Goal: Register for event/course: Sign up to attend an event or enroll in a course

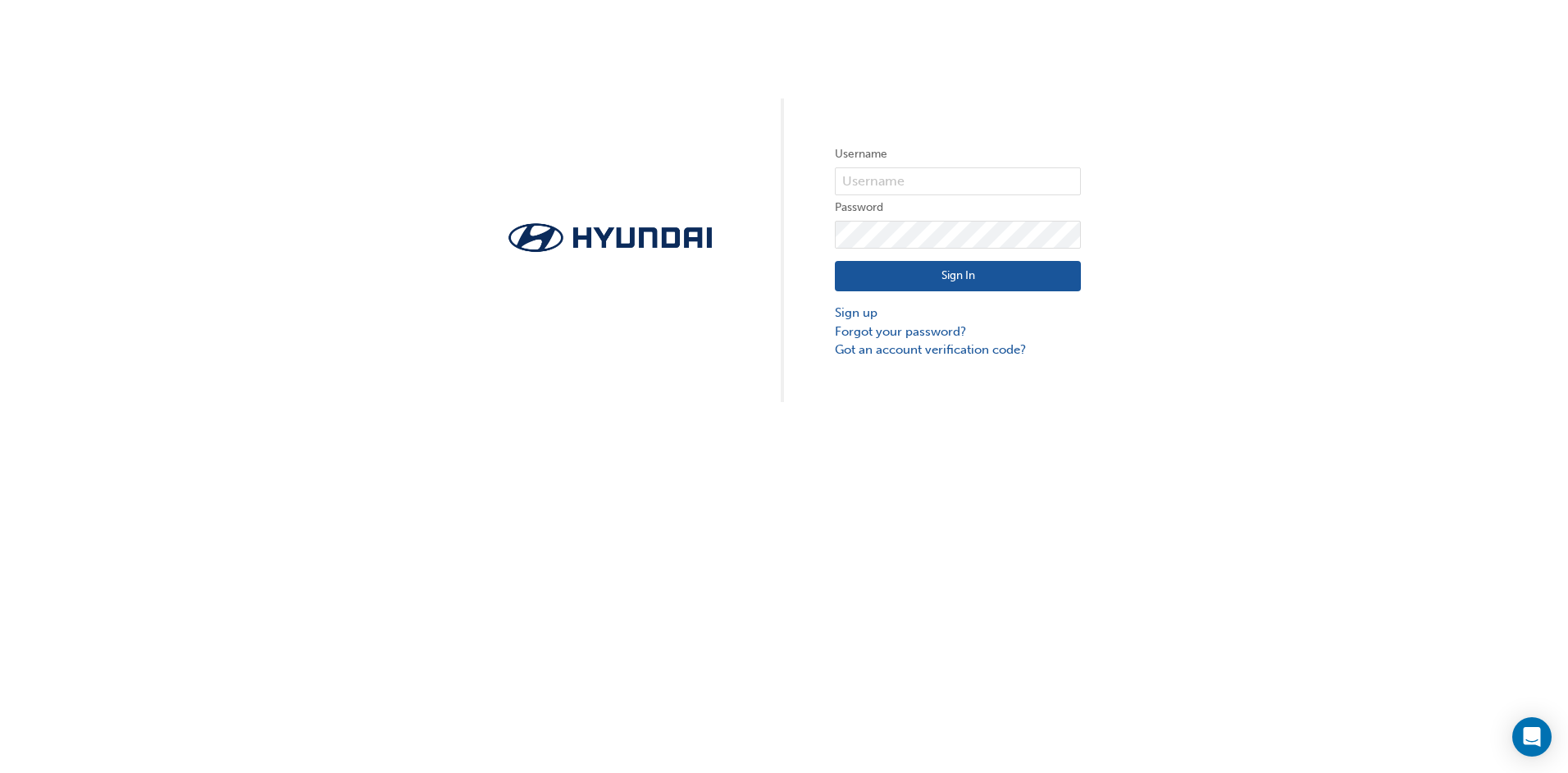
click at [923, 170] on input "text" at bounding box center [957, 181] width 246 height 28
type input "14431"
click button "Sign In" at bounding box center [957, 277] width 246 height 31
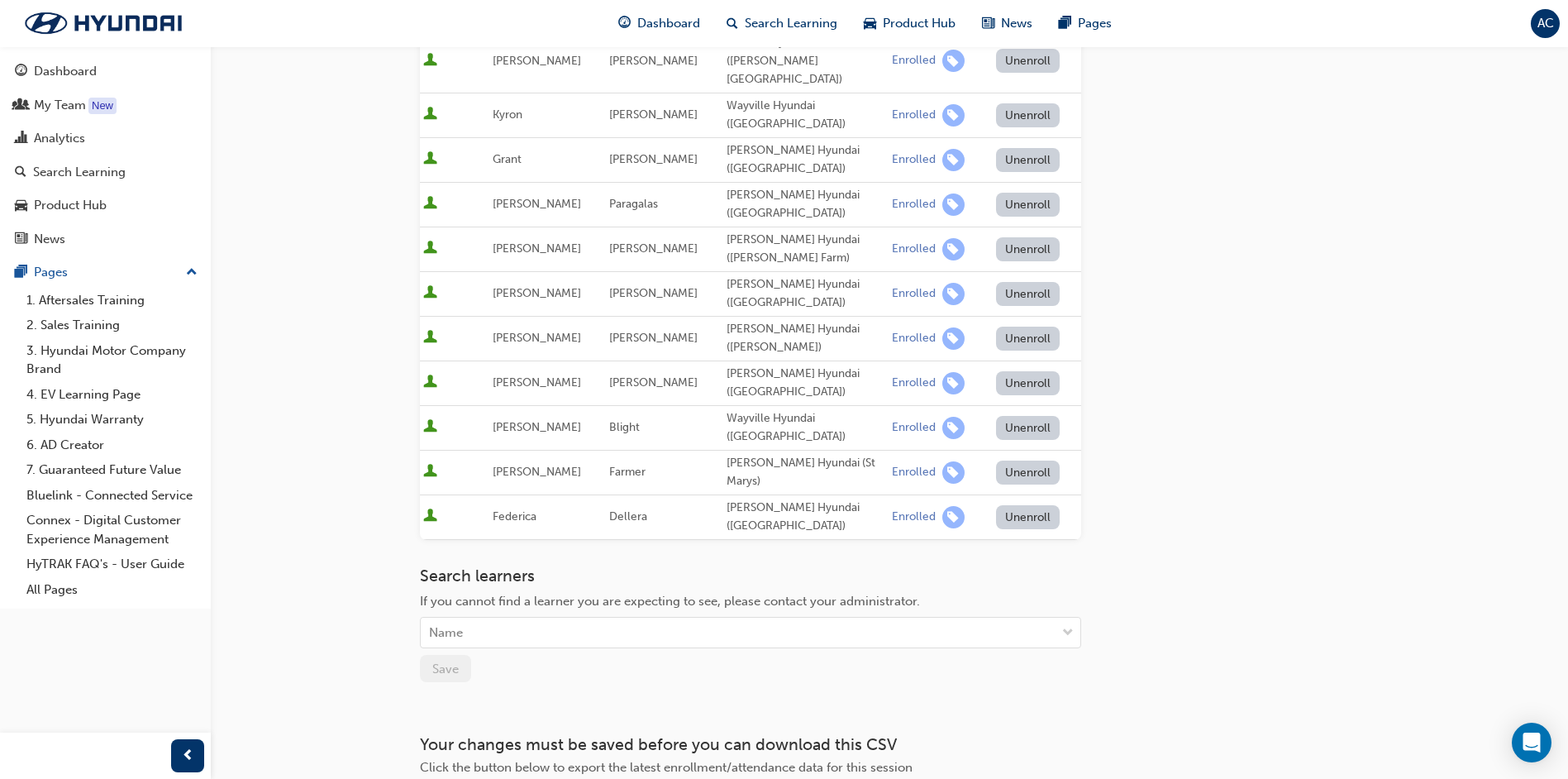
scroll to position [420, 0]
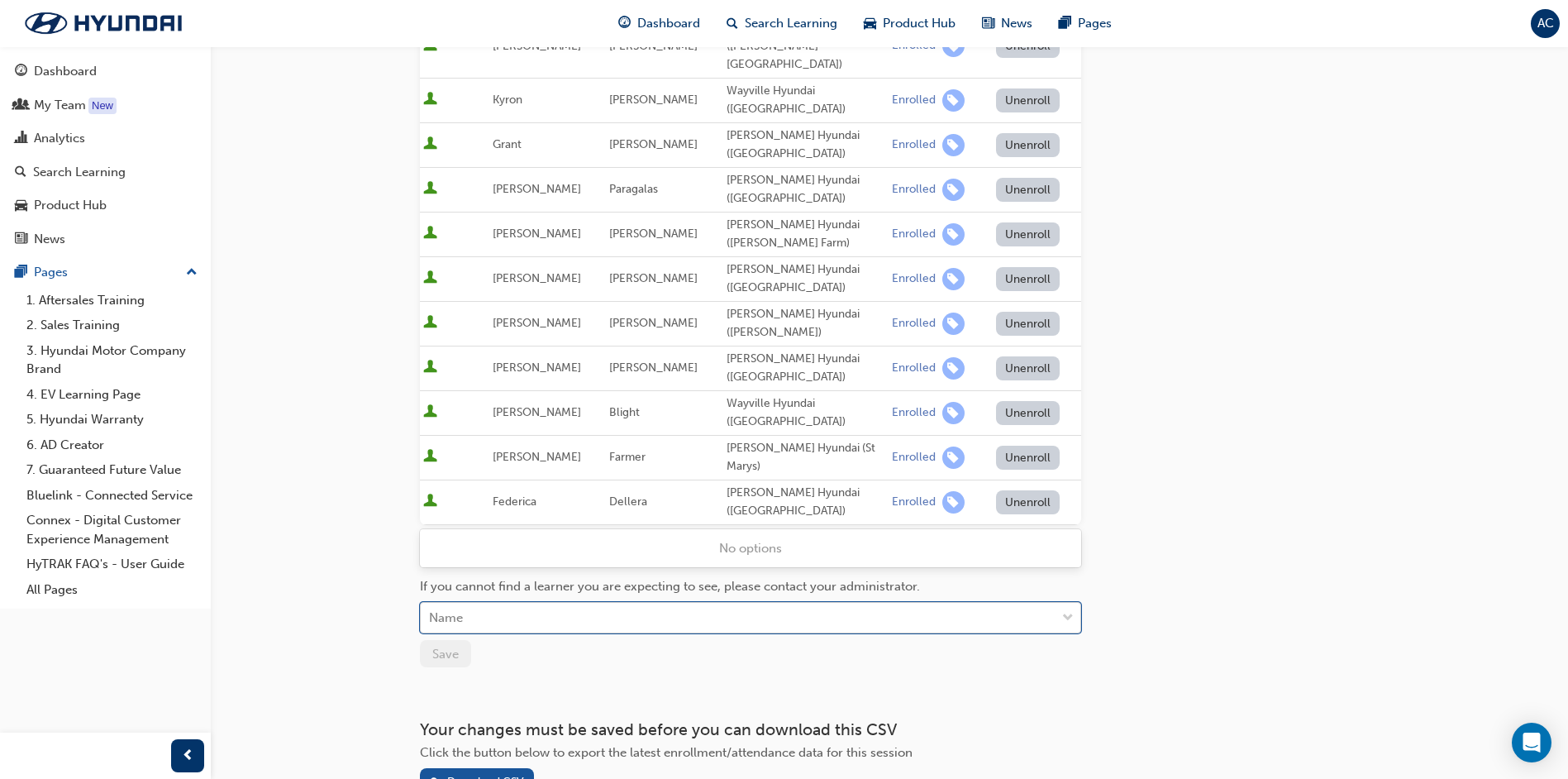
click at [492, 604] on div "Name" at bounding box center [739, 618] width 635 height 29
click at [488, 604] on div "Name" at bounding box center [739, 618] width 635 height 29
type input "emma"
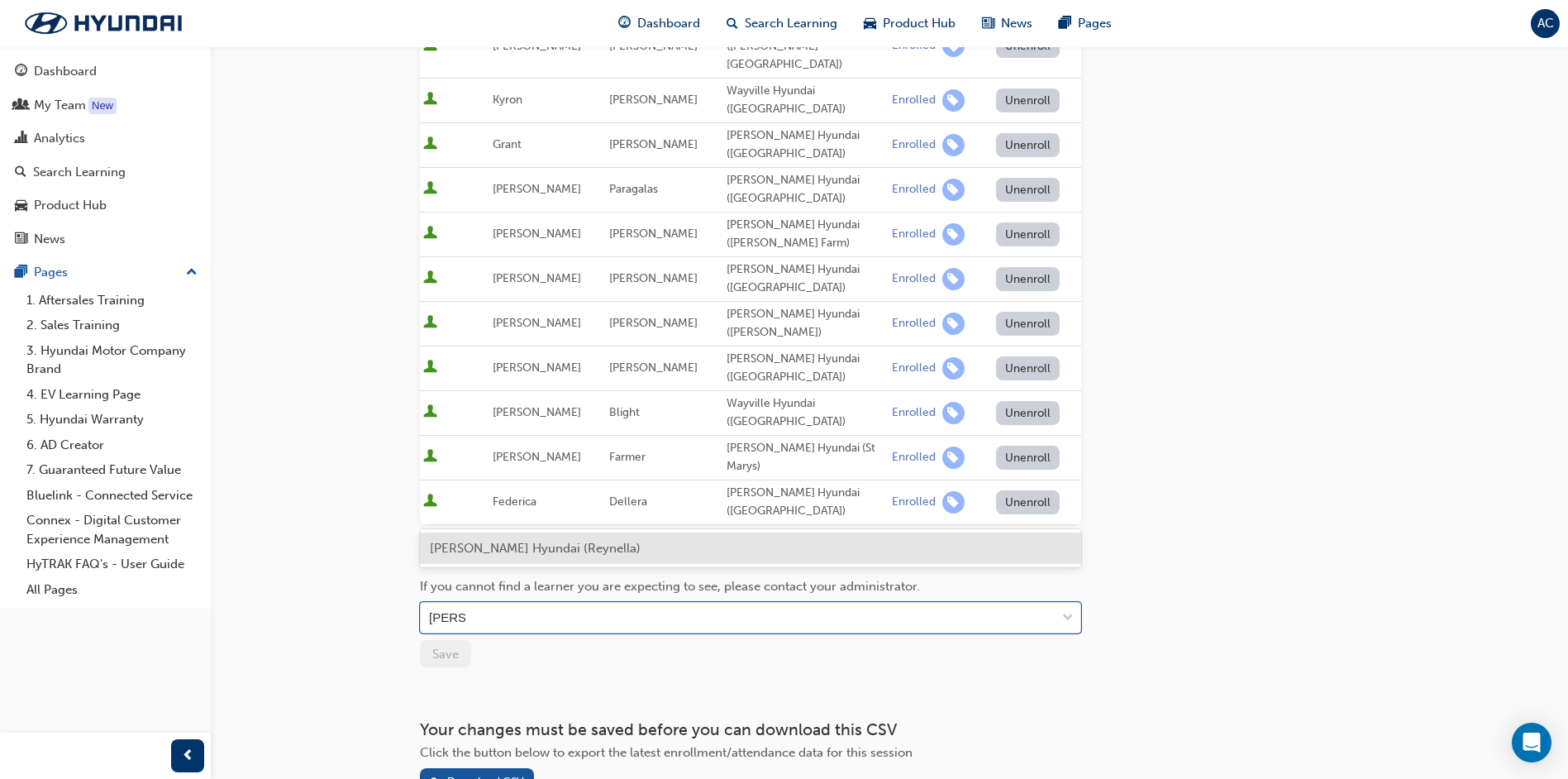
click at [487, 544] on span "Emma Sandor - Reynella Hyundai (Reynella)" at bounding box center [536, 548] width 211 height 15
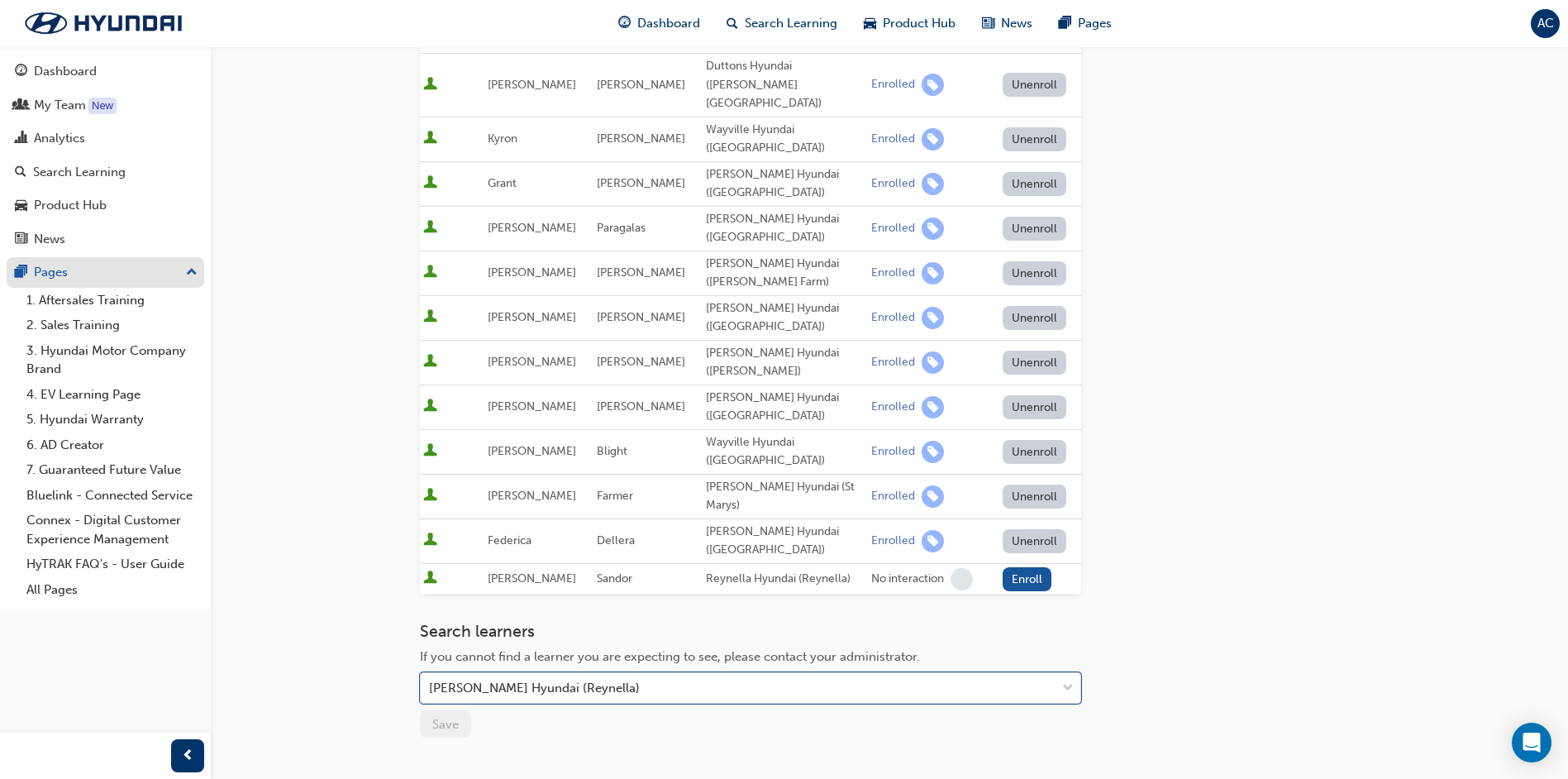
scroll to position [286, 0]
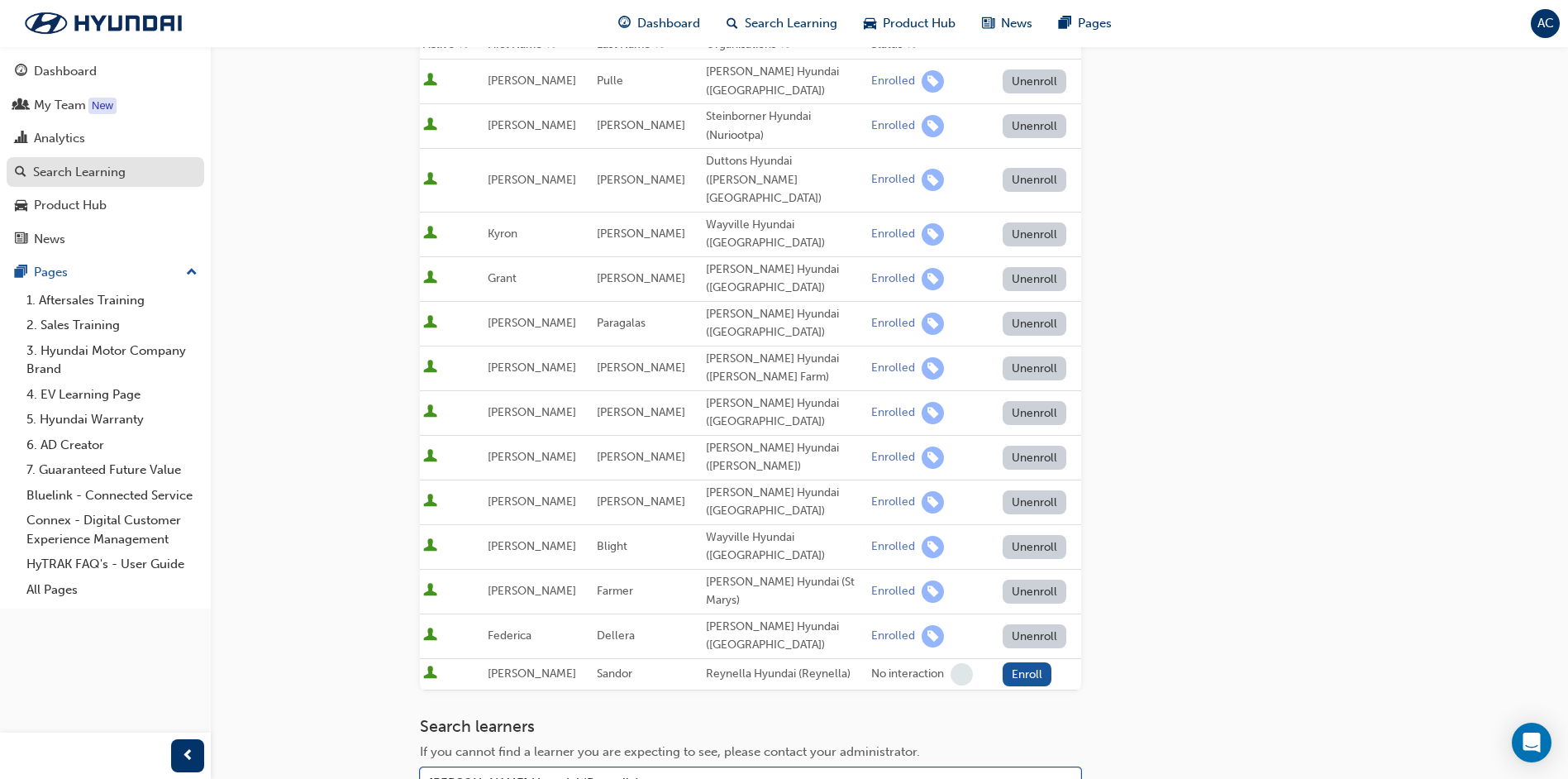
click at [105, 171] on div "Search Learning" at bounding box center [79, 172] width 93 height 19
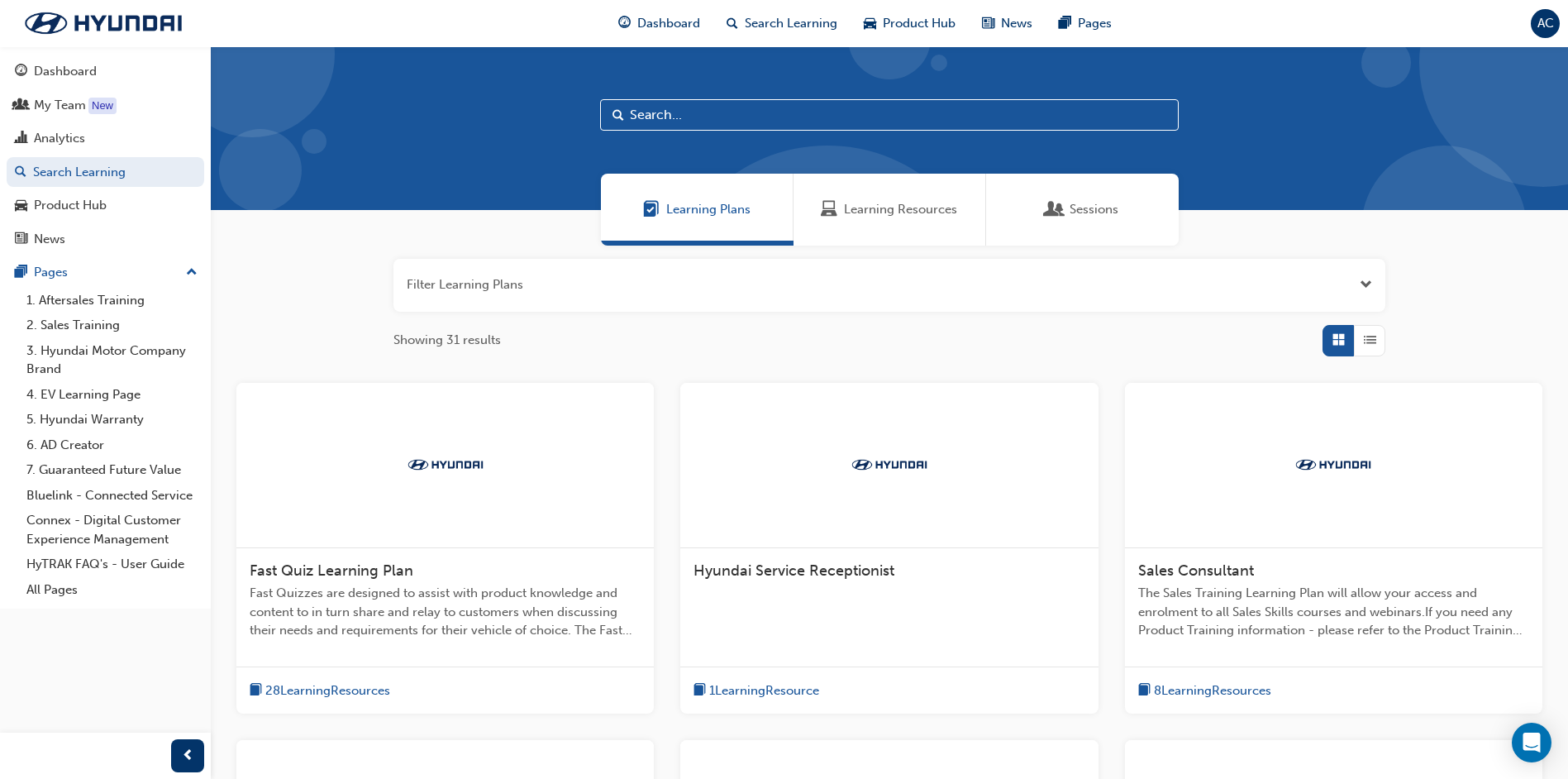
click at [676, 113] on input "text" at bounding box center [889, 115] width 579 height 31
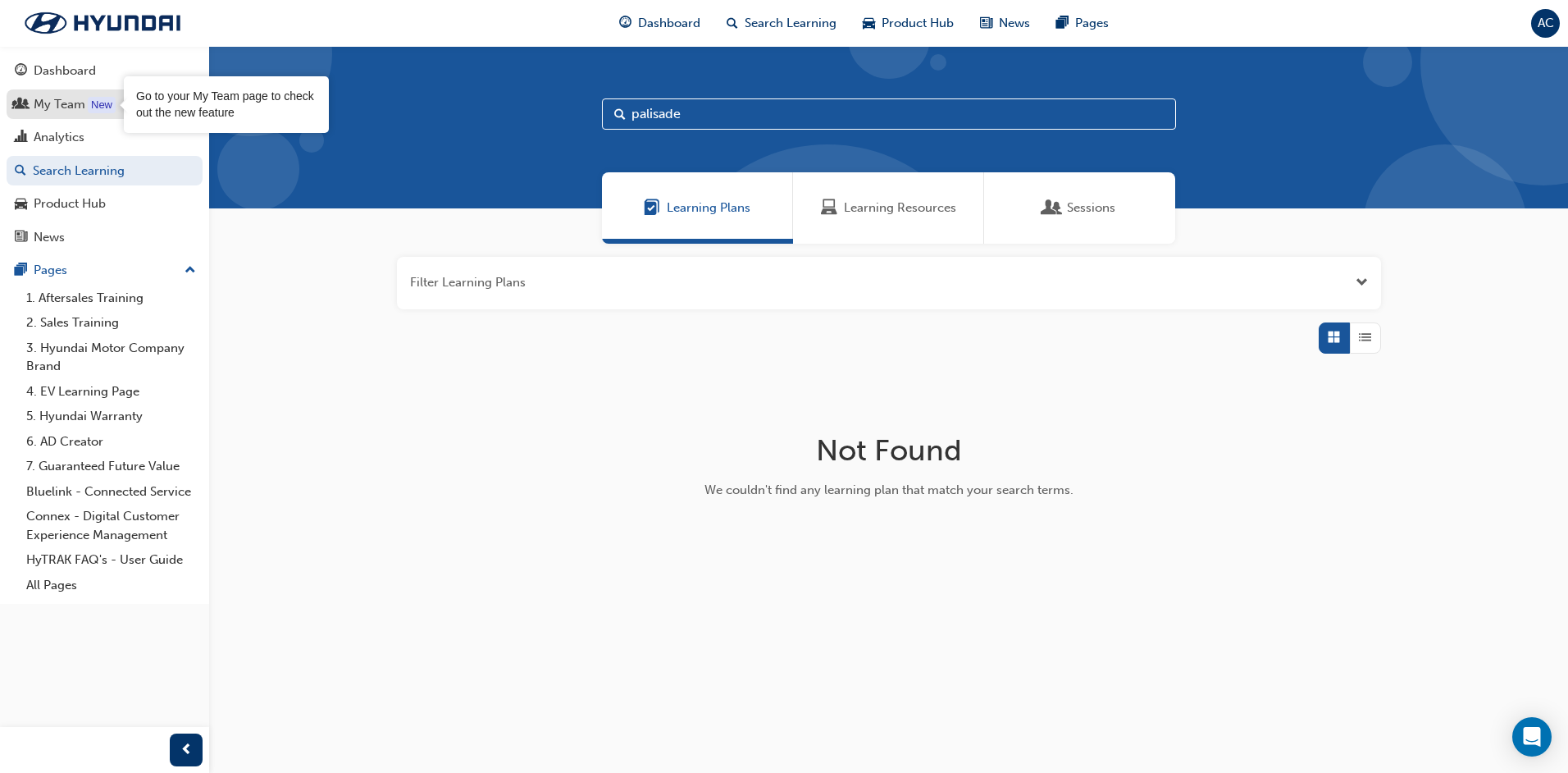
type input "palisade"
click at [94, 108] on div "New" at bounding box center [101, 105] width 28 height 16
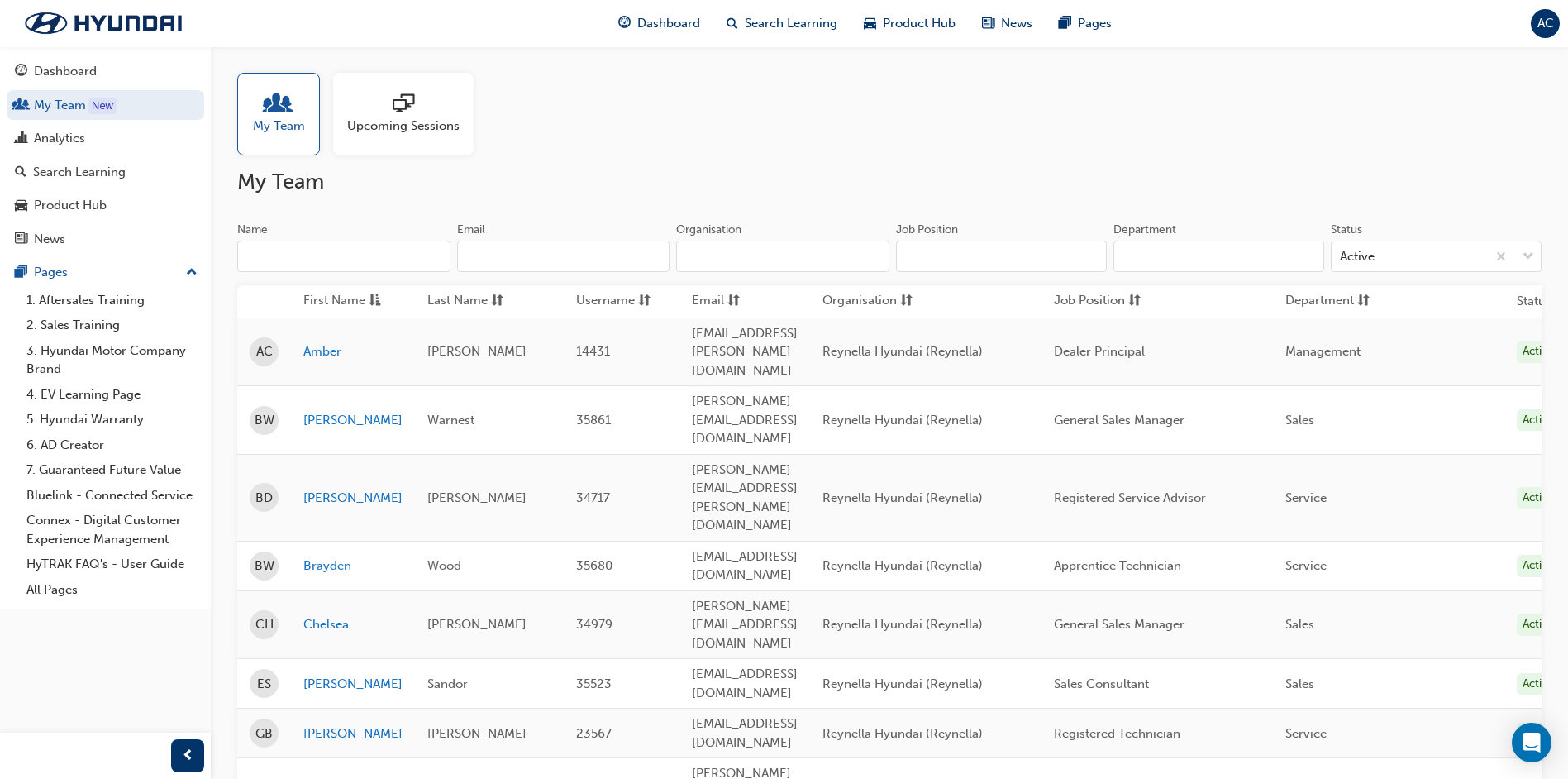
click at [403, 107] on span "sessionType_ONLINE_URL-icon" at bounding box center [403, 105] width 21 height 23
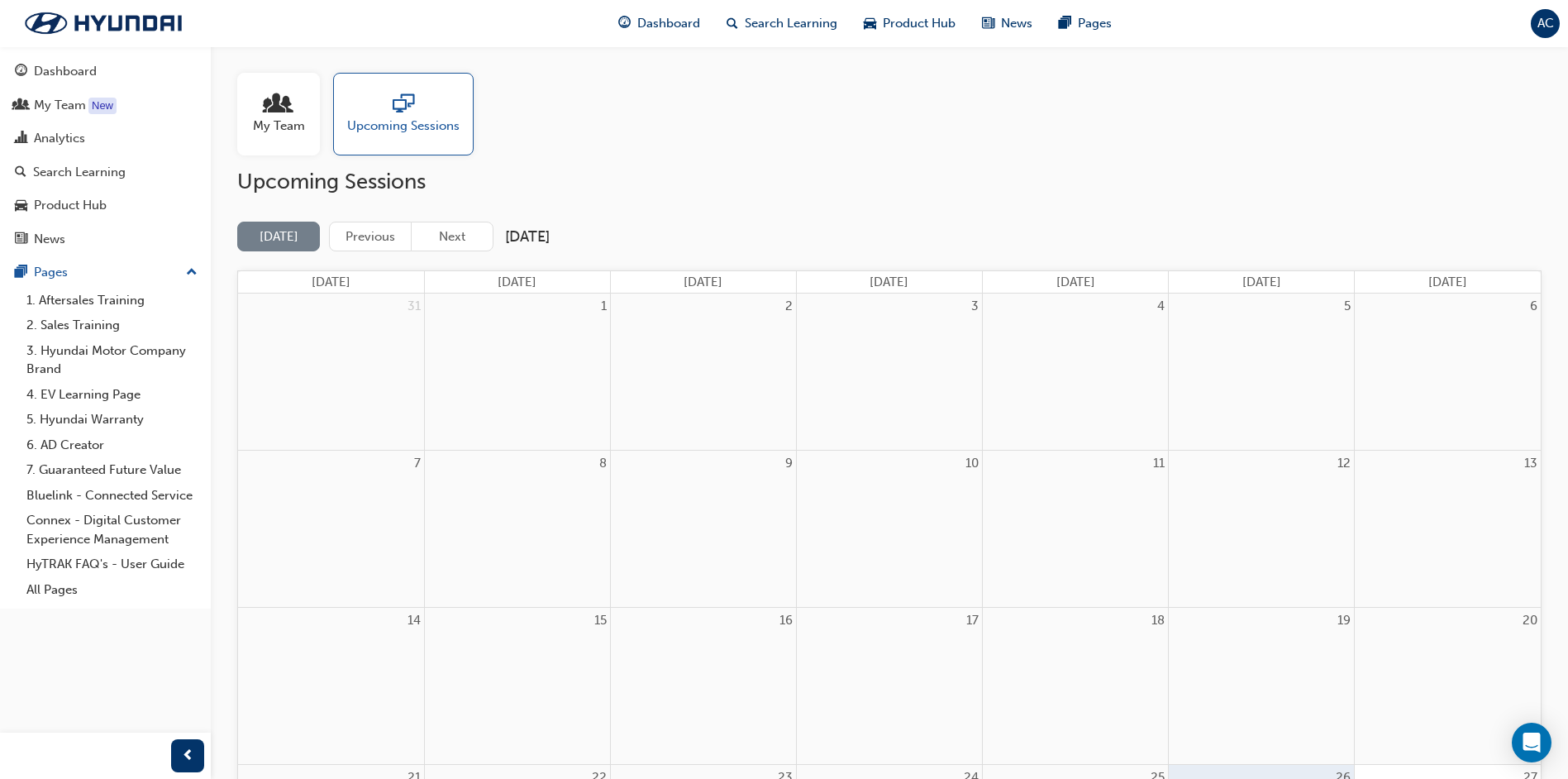
click at [280, 97] on span "people-icon" at bounding box center [278, 105] width 21 height 23
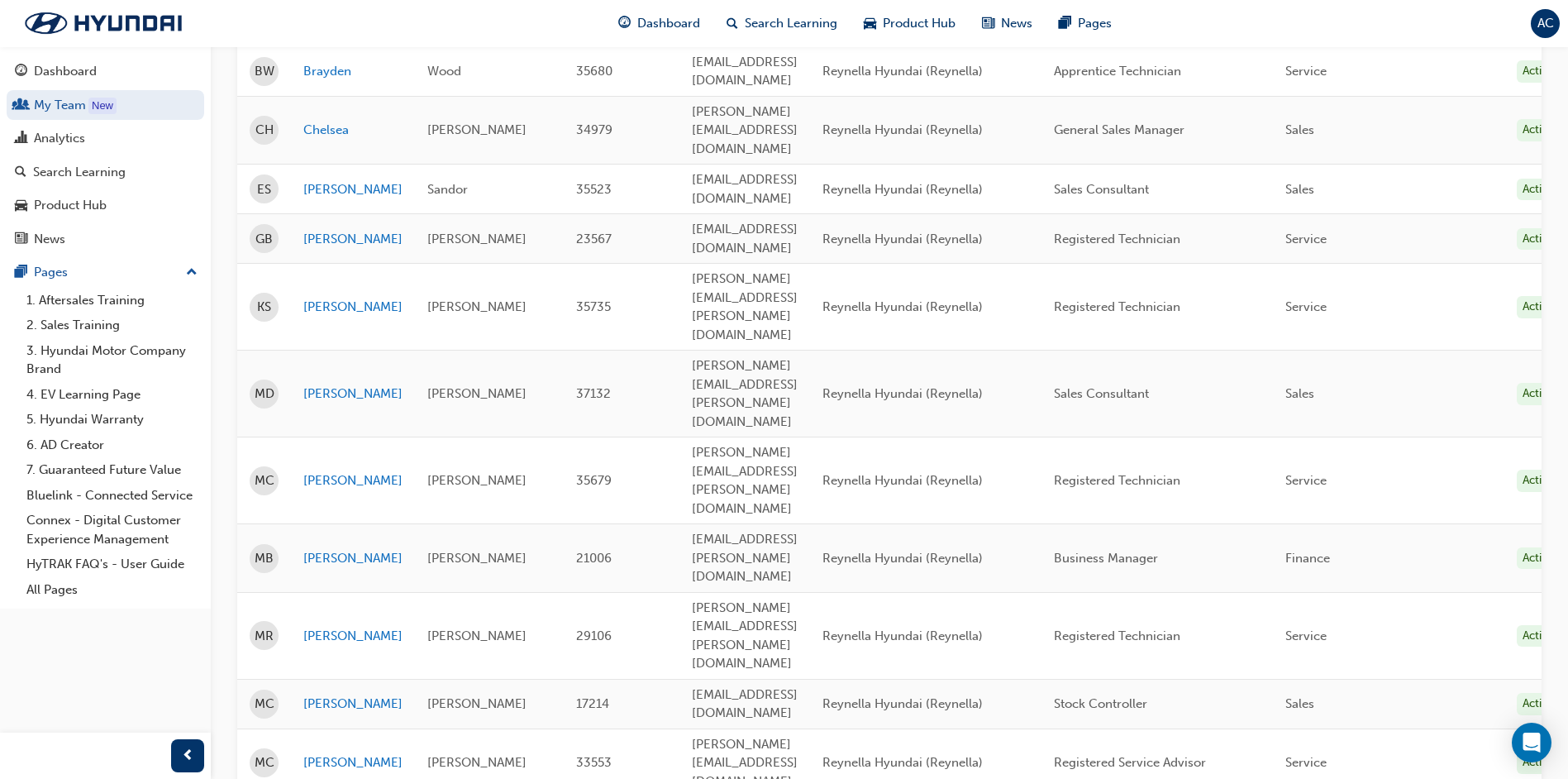
scroll to position [607, 0]
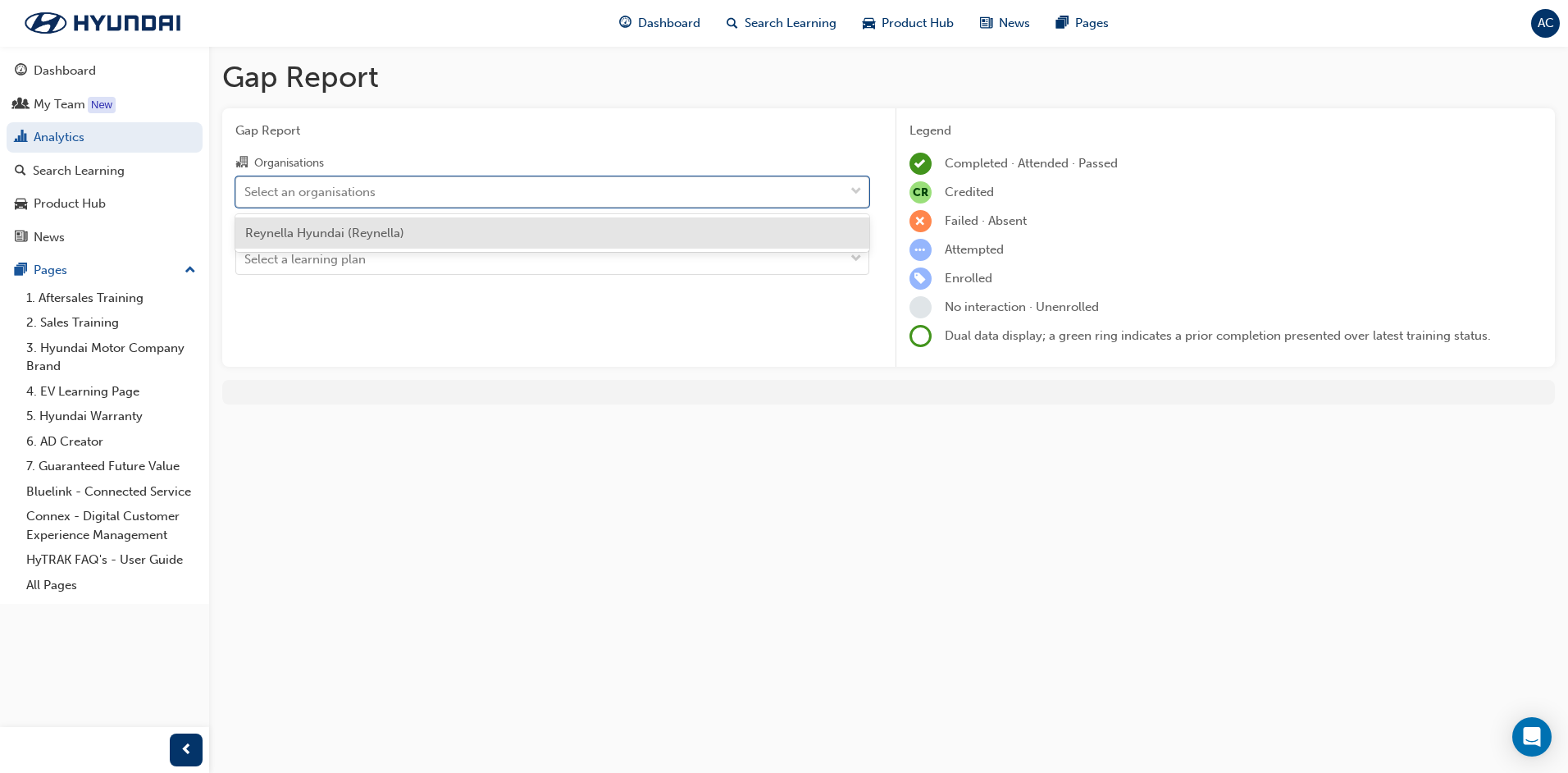
click at [303, 193] on div "Select an organisations" at bounding box center [310, 191] width 131 height 19
click at [246, 193] on input "Organisations option Reynella Hyundai (Reynella) focused, 1 of 1. 1 result avai…" at bounding box center [246, 190] width 2 height 14
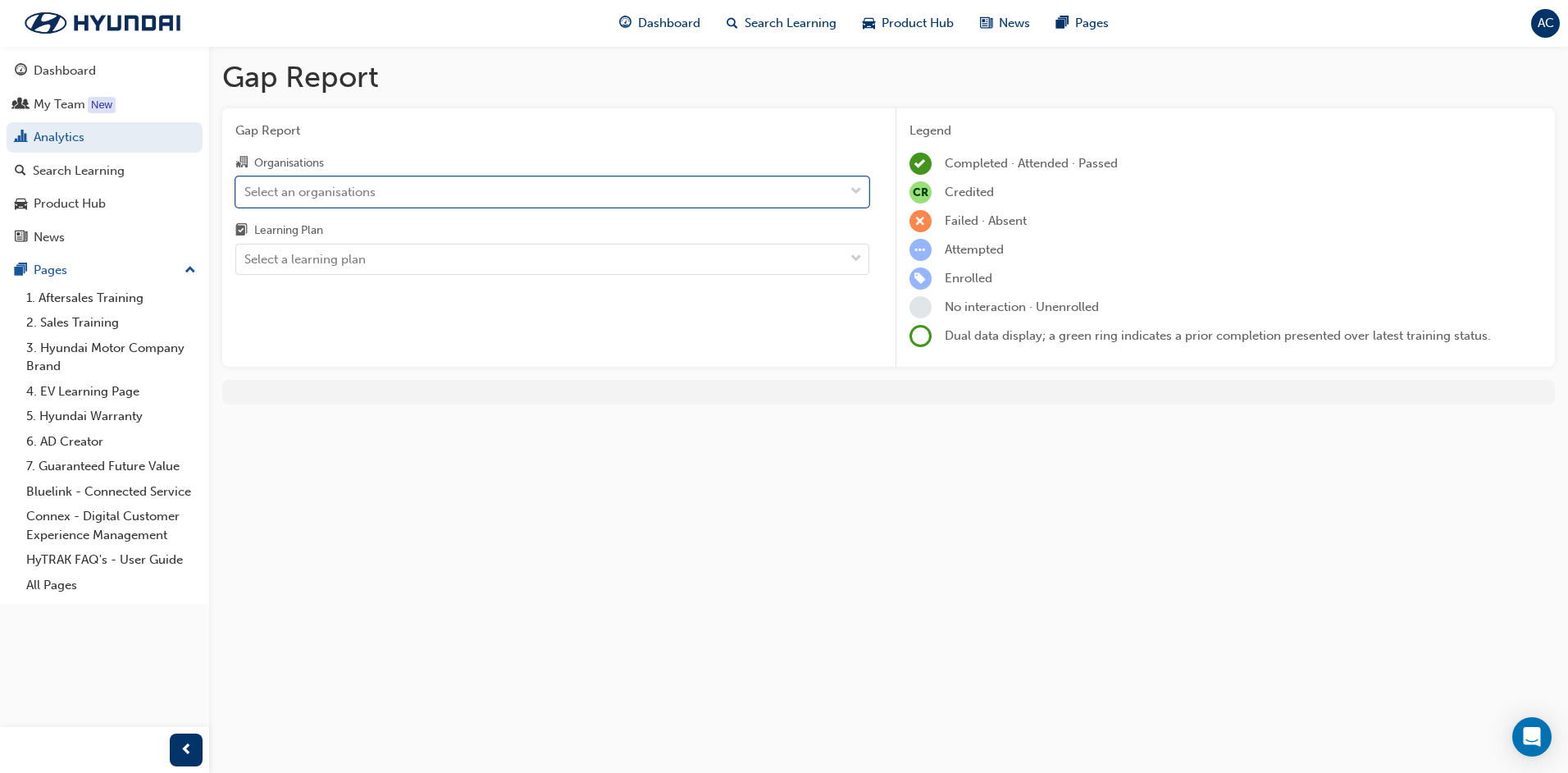
click at [303, 193] on div "Select an organisations" at bounding box center [310, 191] width 131 height 19
click at [246, 193] on input "Organisations 0 results available. Select is focused ,type to refine list, pres…" at bounding box center [246, 190] width 2 height 14
click at [303, 193] on div "Select an organisations" at bounding box center [310, 191] width 131 height 19
click at [246, 193] on input "Organisations 0 results available. Select is focused ,type to refine list, pres…" at bounding box center [246, 190] width 2 height 14
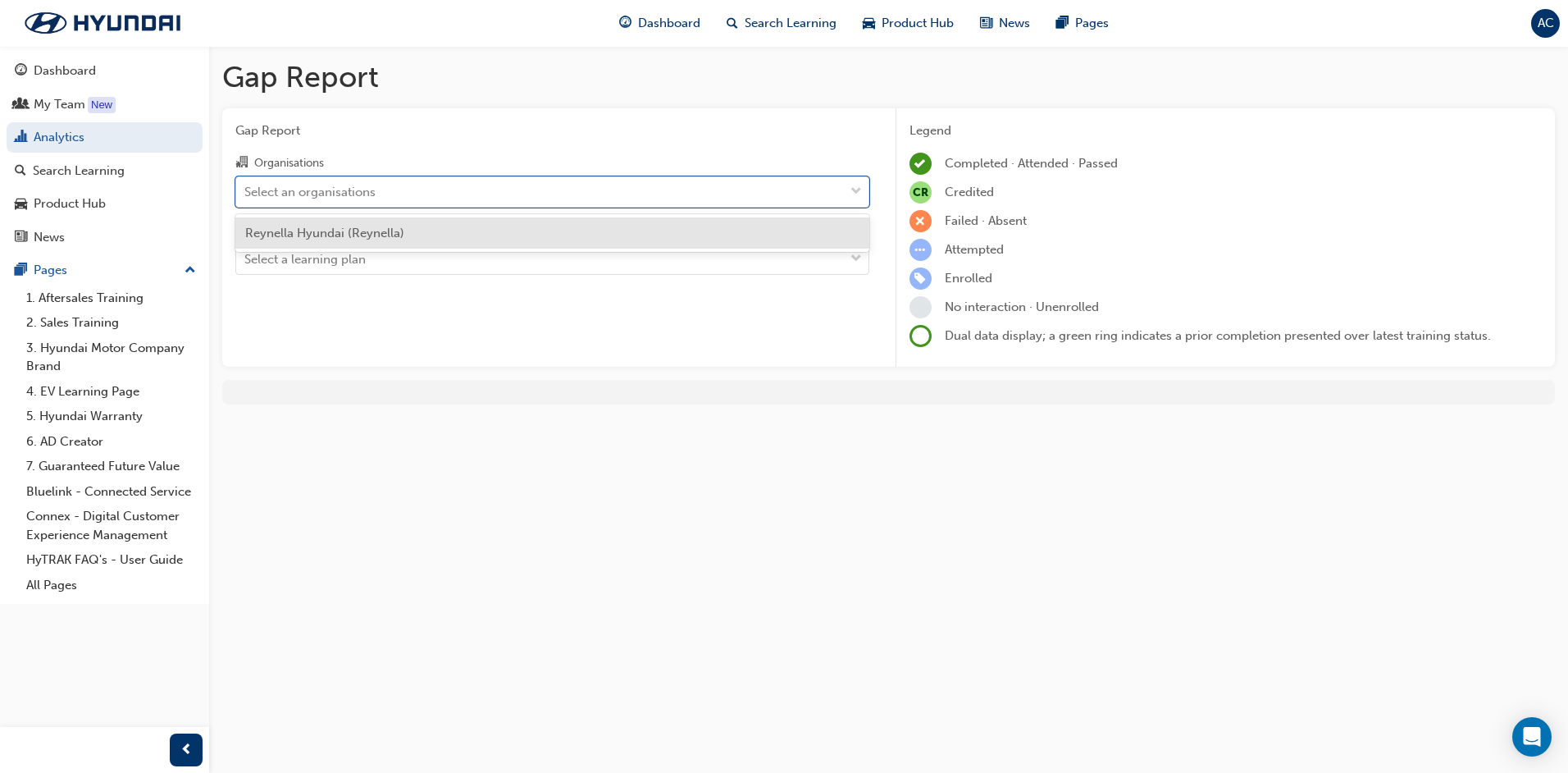
click at [307, 228] on span "Reynella Hyundai (Reynella)" at bounding box center [324, 233] width 159 height 15
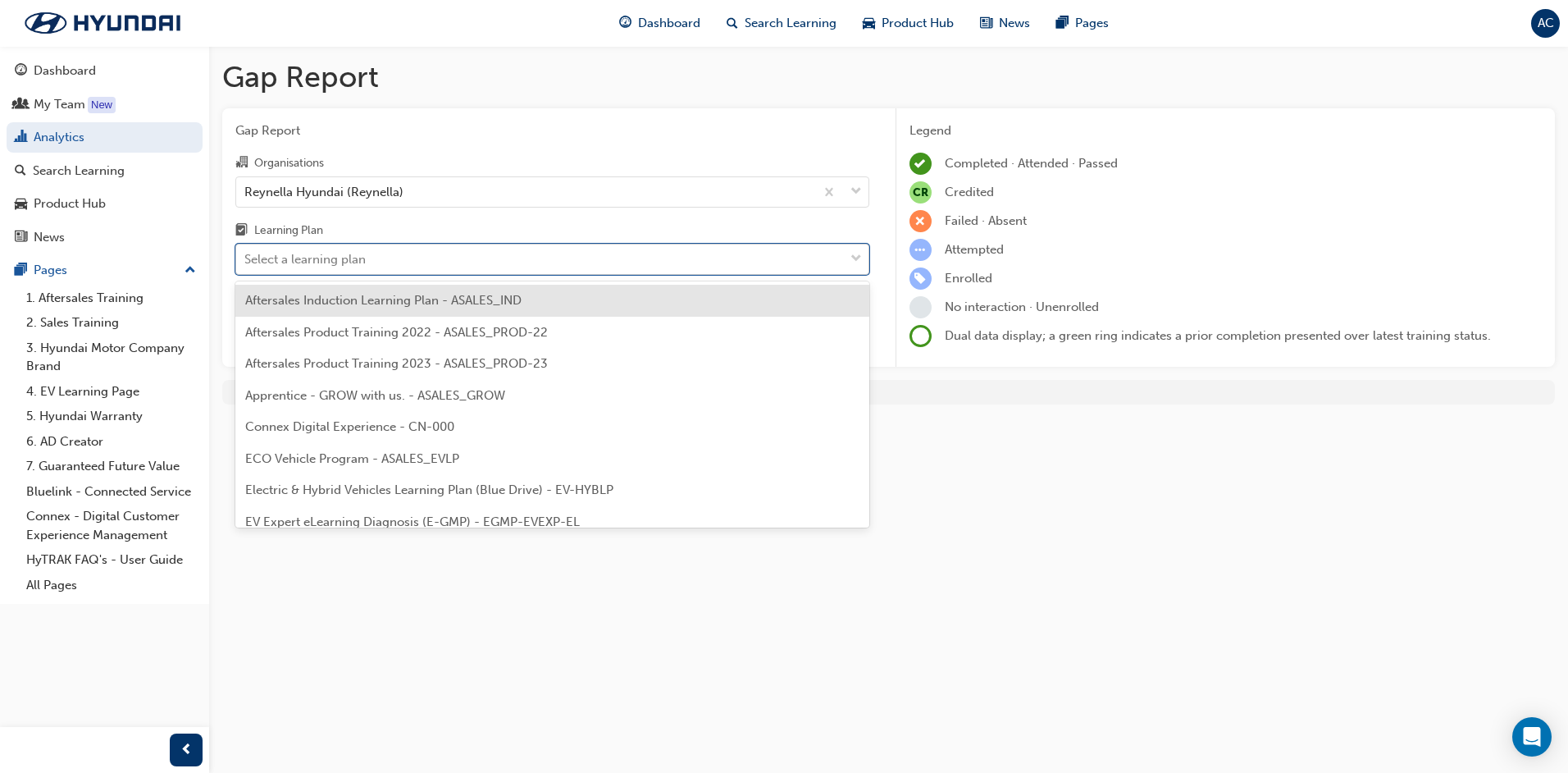
click at [316, 257] on div "Select a learning plan" at bounding box center [305, 259] width 121 height 19
click at [246, 257] on input "Learning Plan option Aftersales Induction Learning Plan - ASALES_IND focused, 1…" at bounding box center [246, 259] width 2 height 14
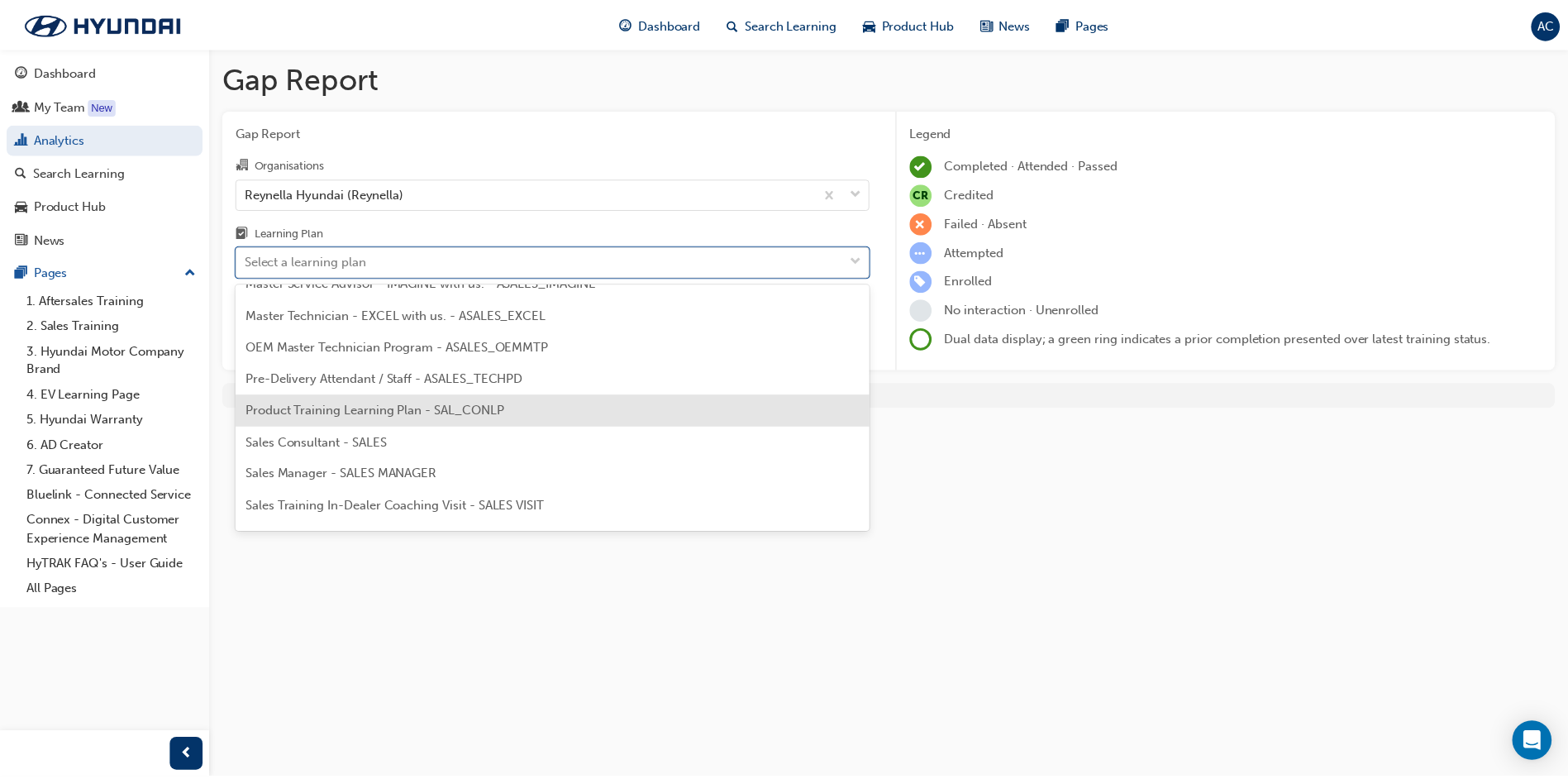
scroll to position [744, 0]
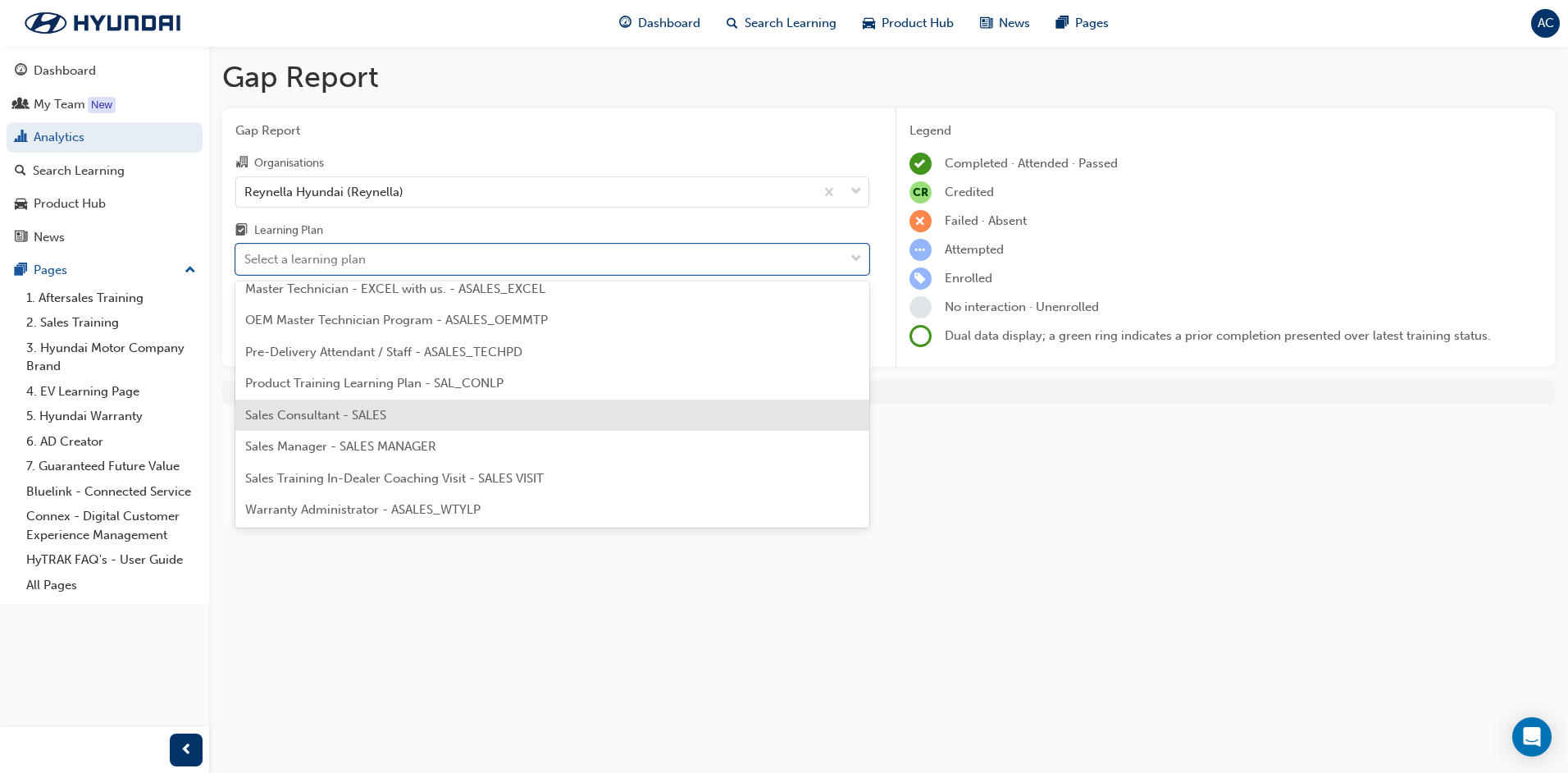
click at [379, 422] on span "Sales Consultant - SALES" at bounding box center [315, 415] width 141 height 15
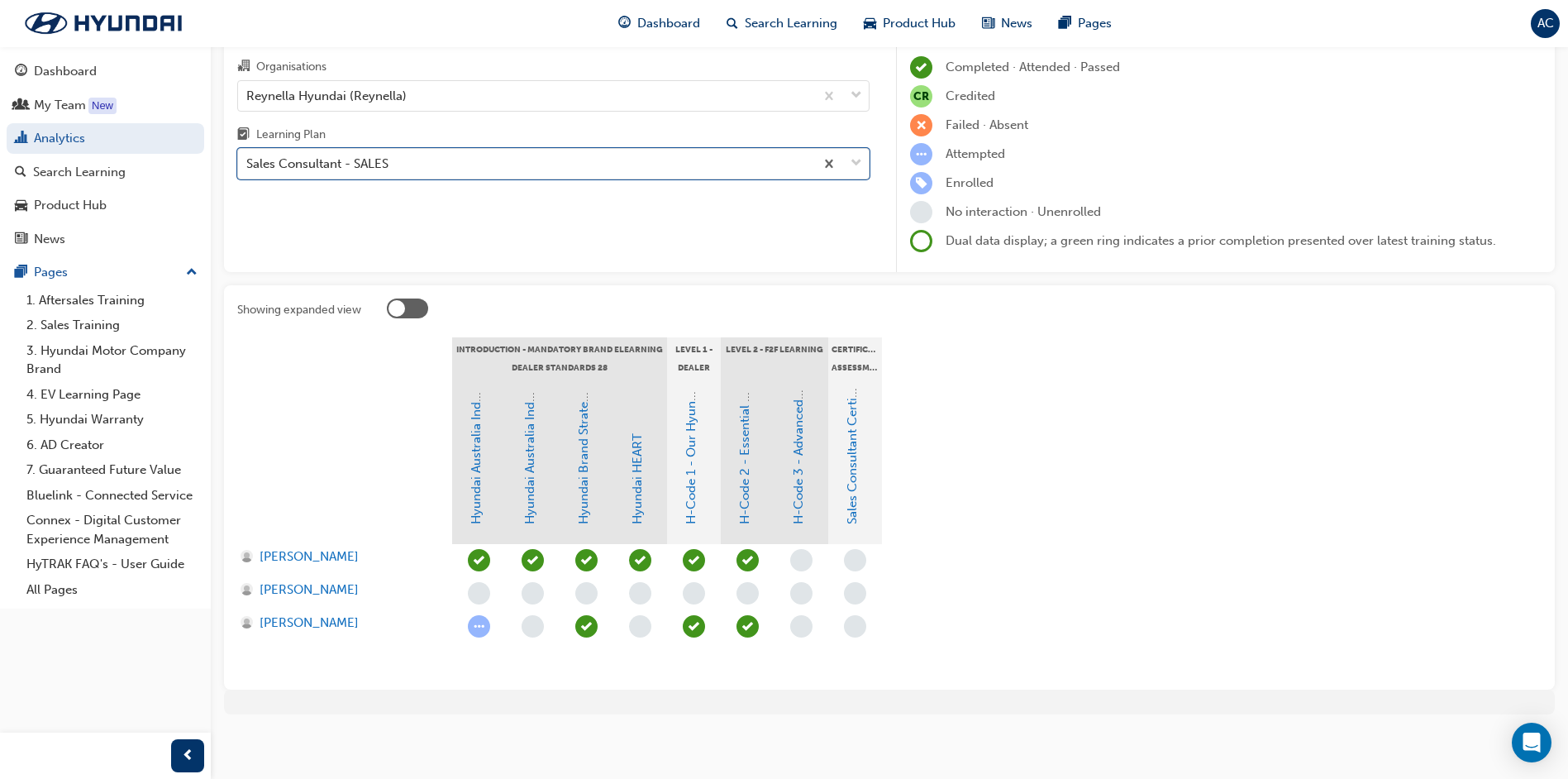
scroll to position [101, 0]
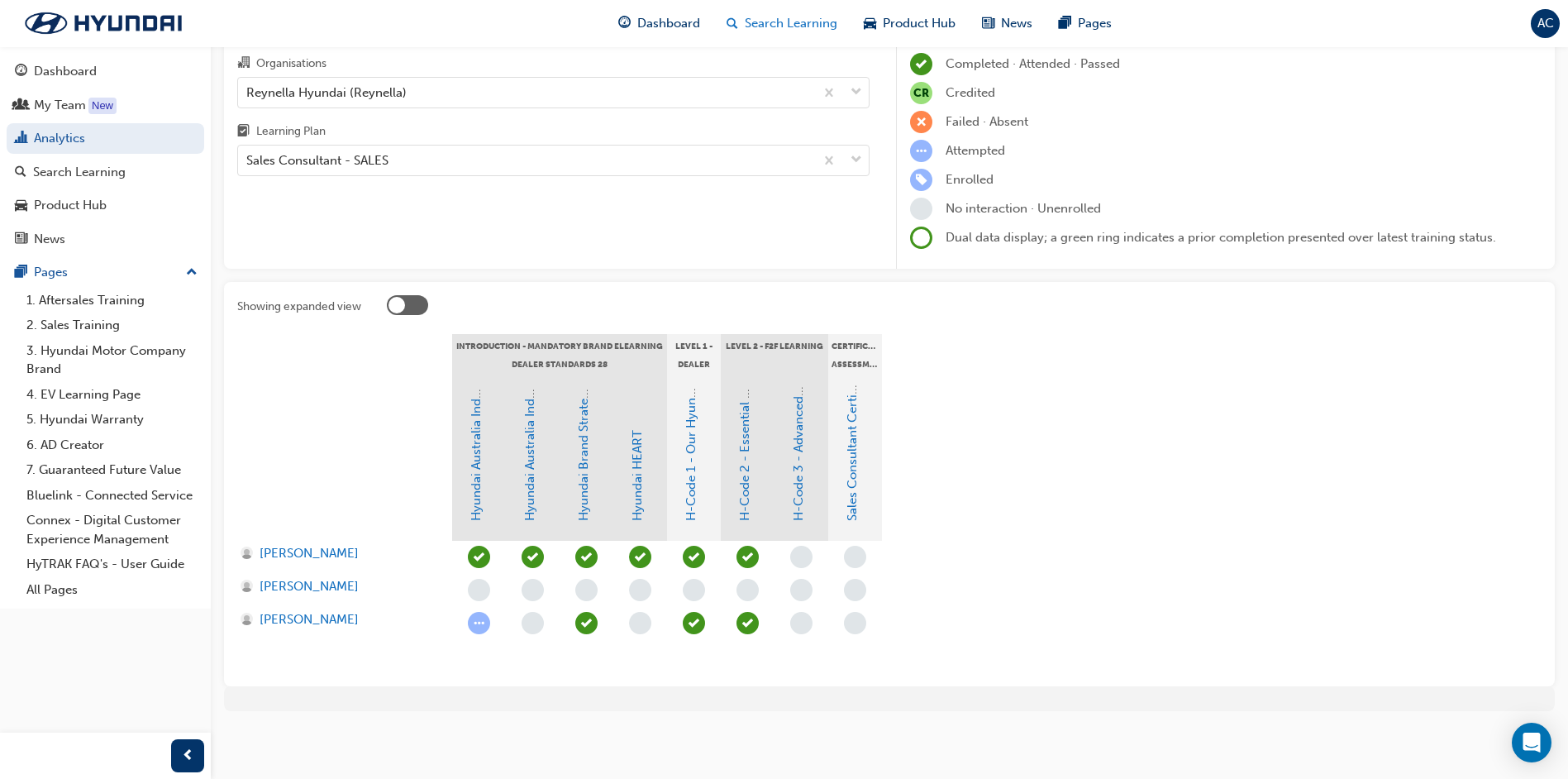
click at [772, 18] on span "Search Learning" at bounding box center [791, 23] width 93 height 19
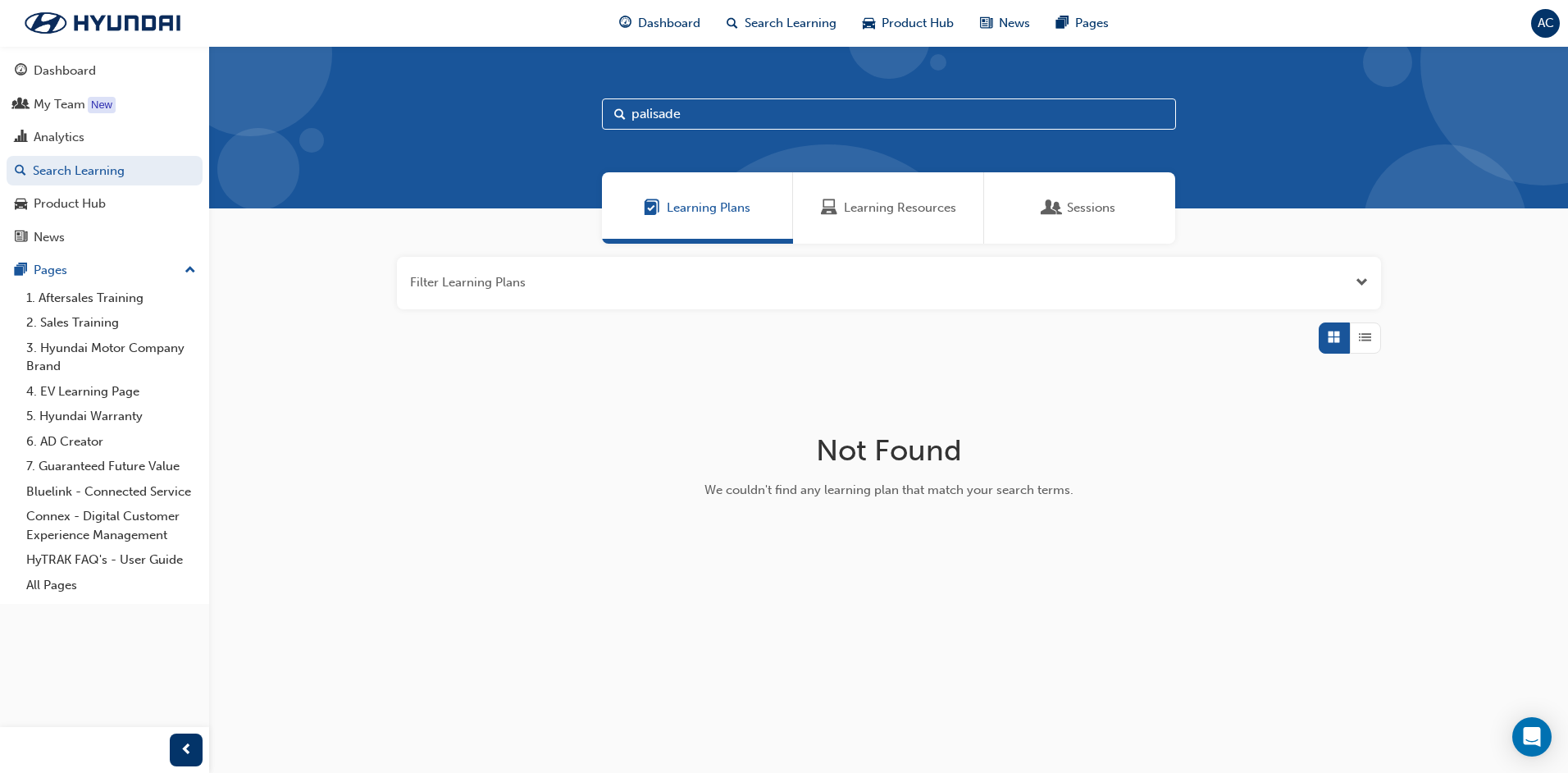
click at [869, 207] on span "Learning Resources" at bounding box center [899, 208] width 112 height 19
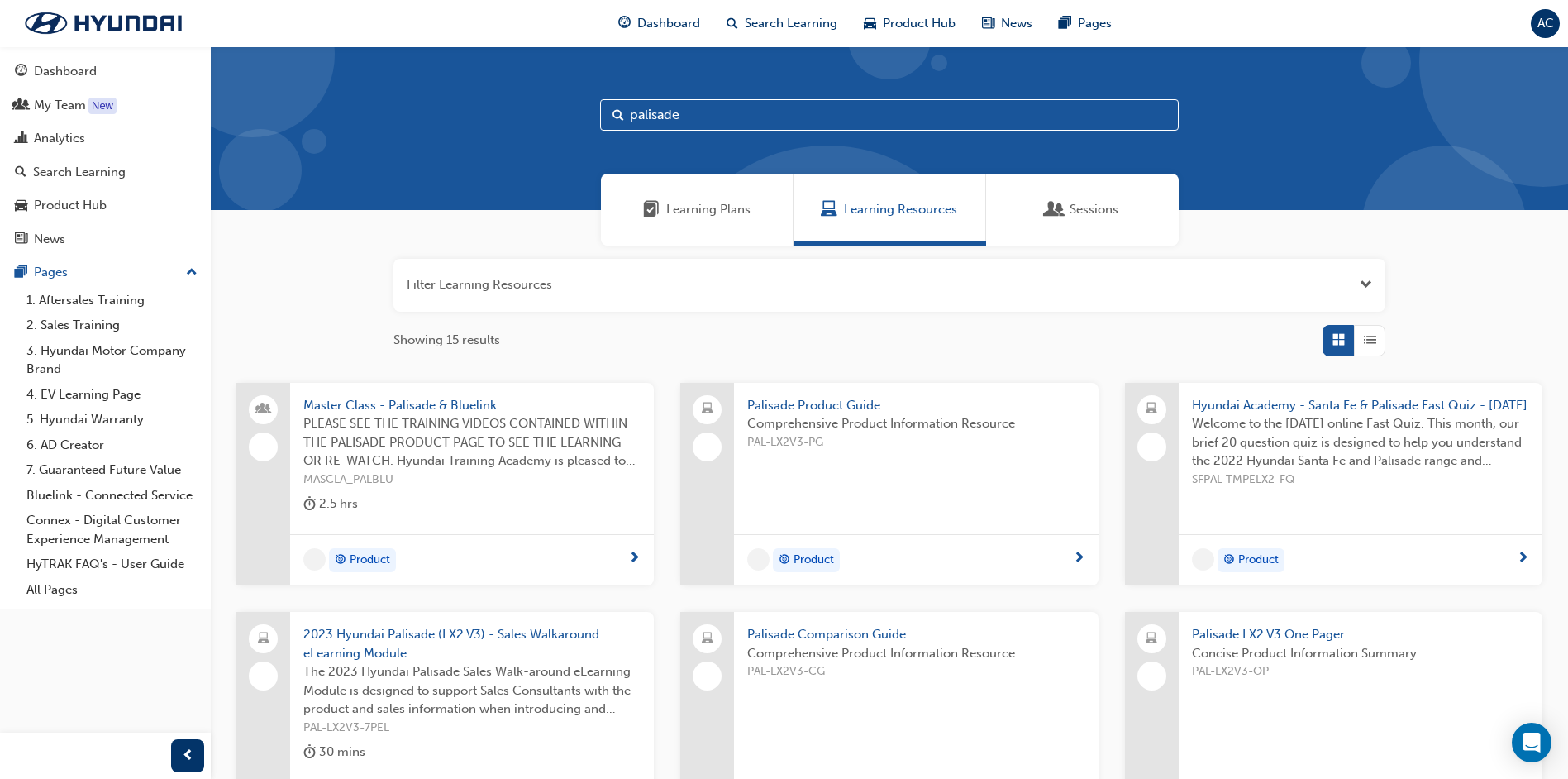
click at [476, 280] on button "button" at bounding box center [889, 285] width 992 height 53
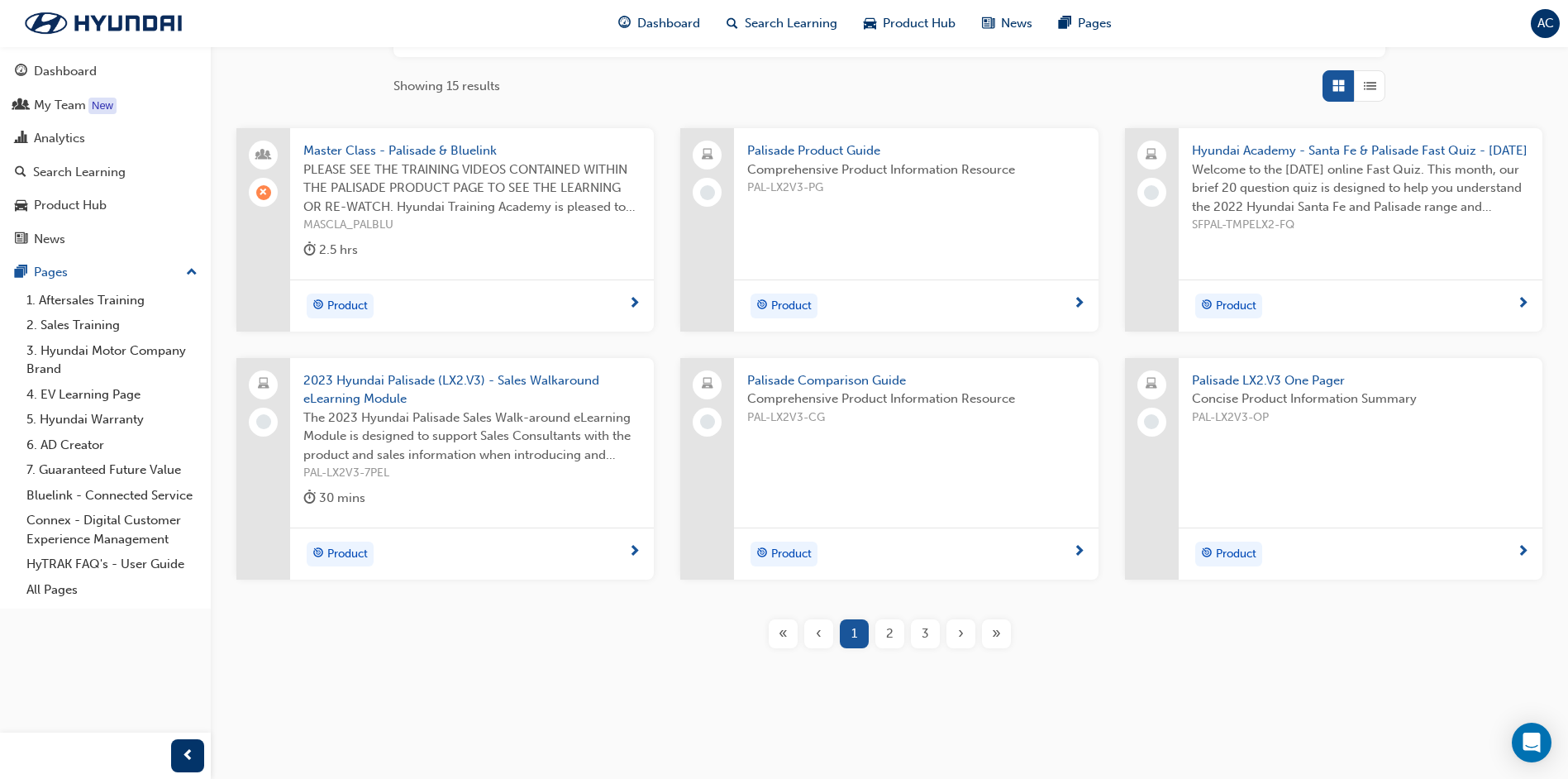
scroll to position [348, 0]
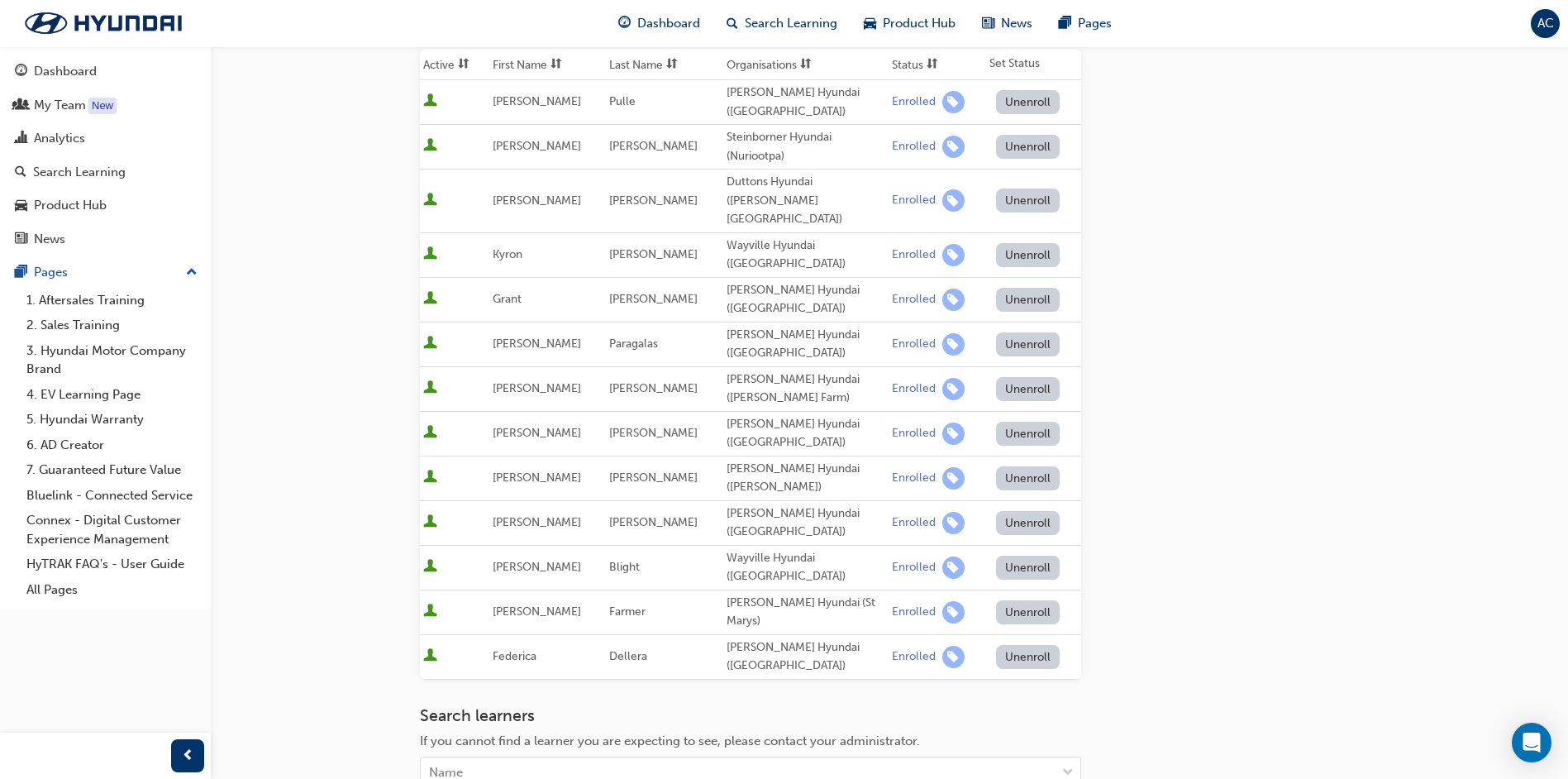
scroll to position [248, 0]
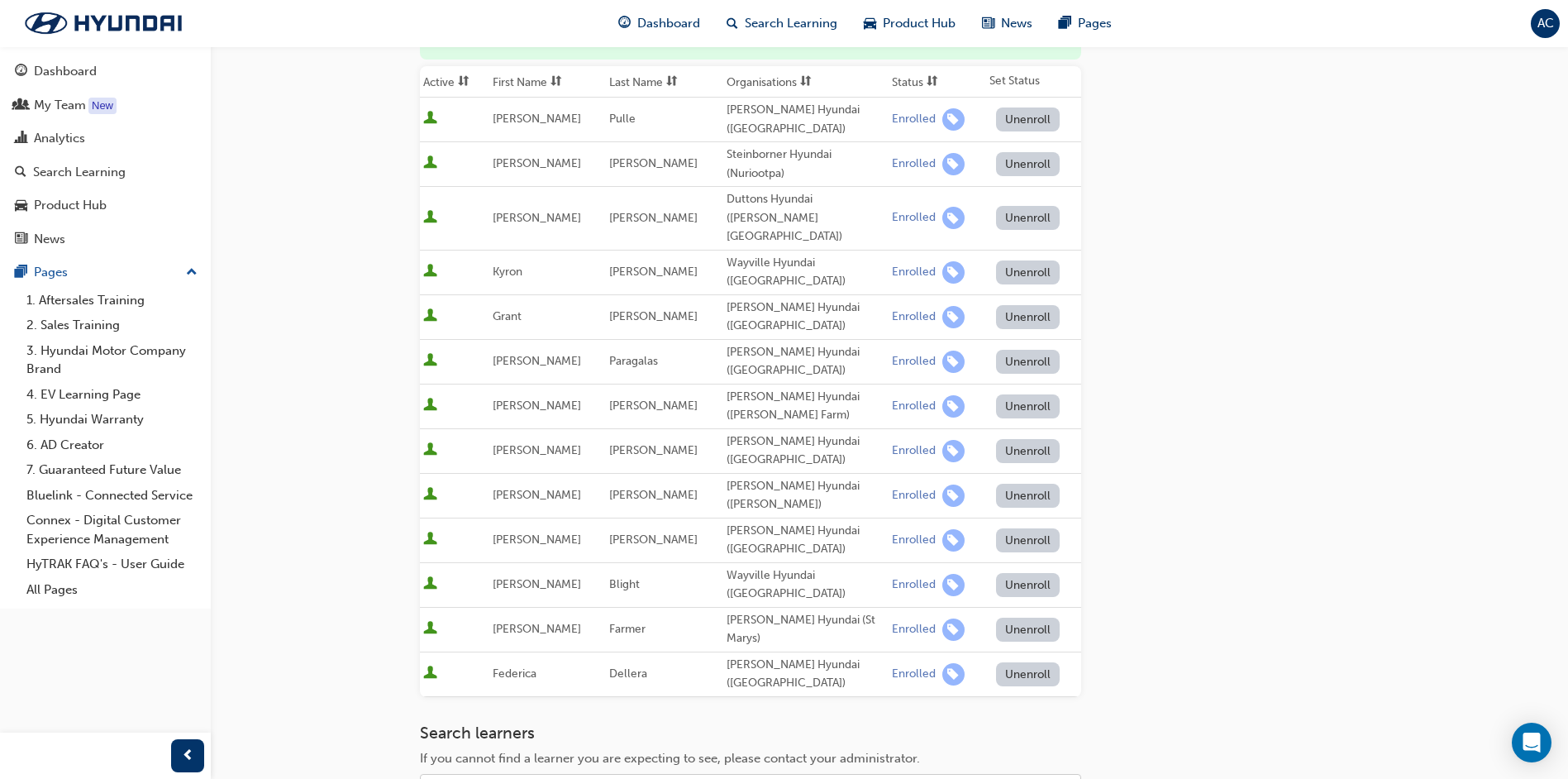
click at [472, 775] on div "Name" at bounding box center [739, 790] width 635 height 29
type input "emma"
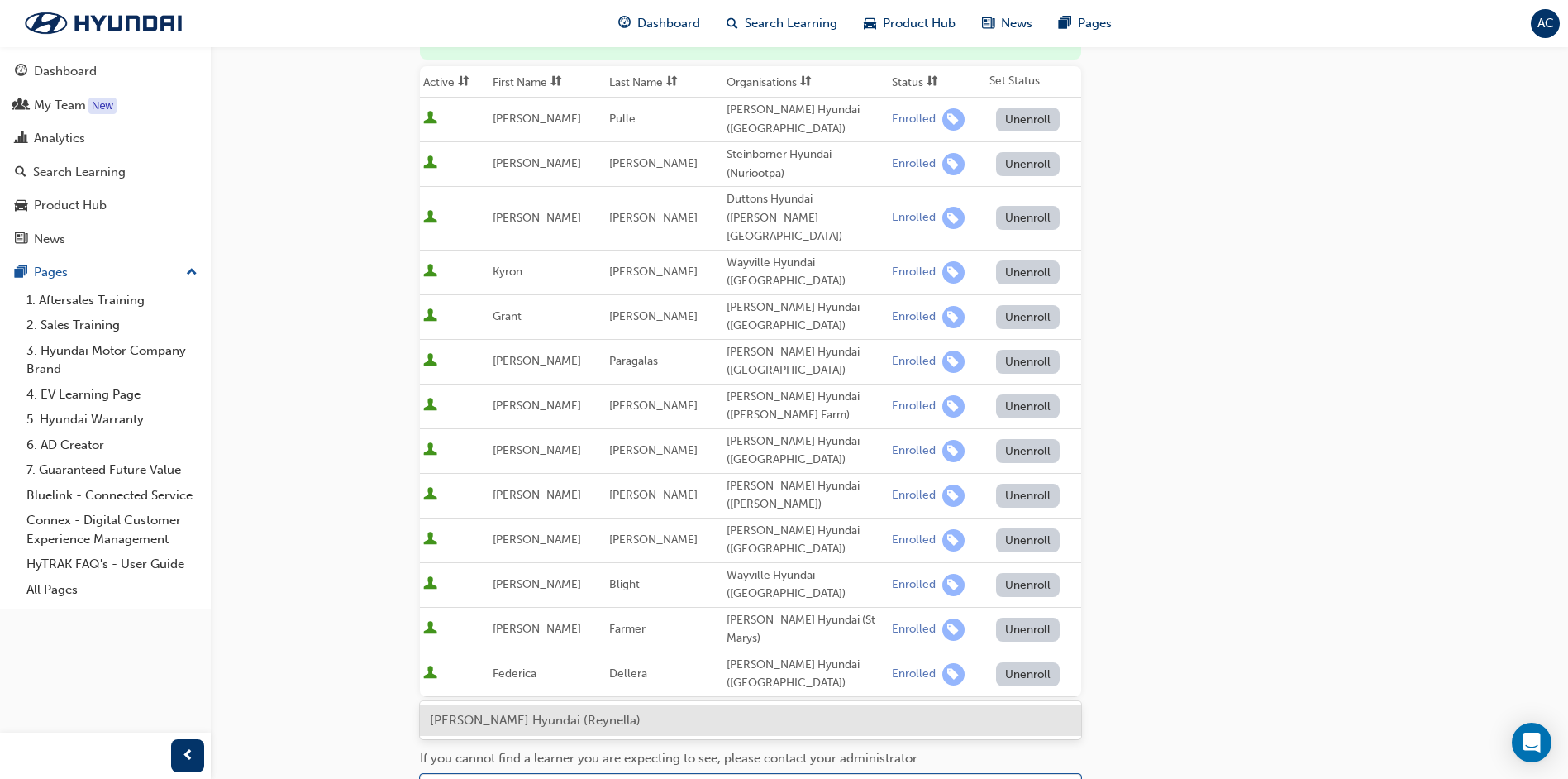
click at [619, 716] on span "Emma Sandor - Reynella Hyundai (Reynella)" at bounding box center [536, 720] width 211 height 15
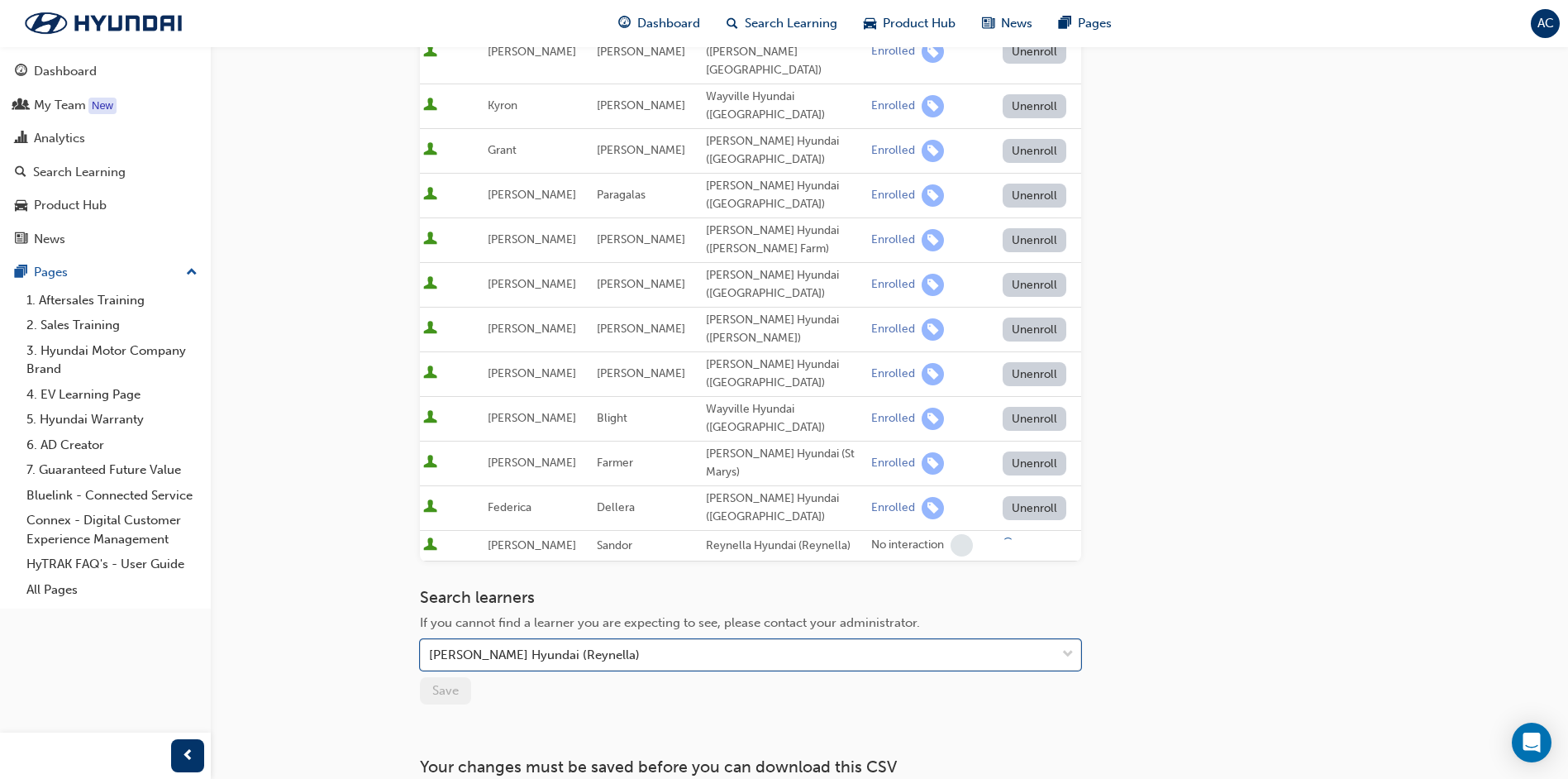
scroll to position [451, 0]
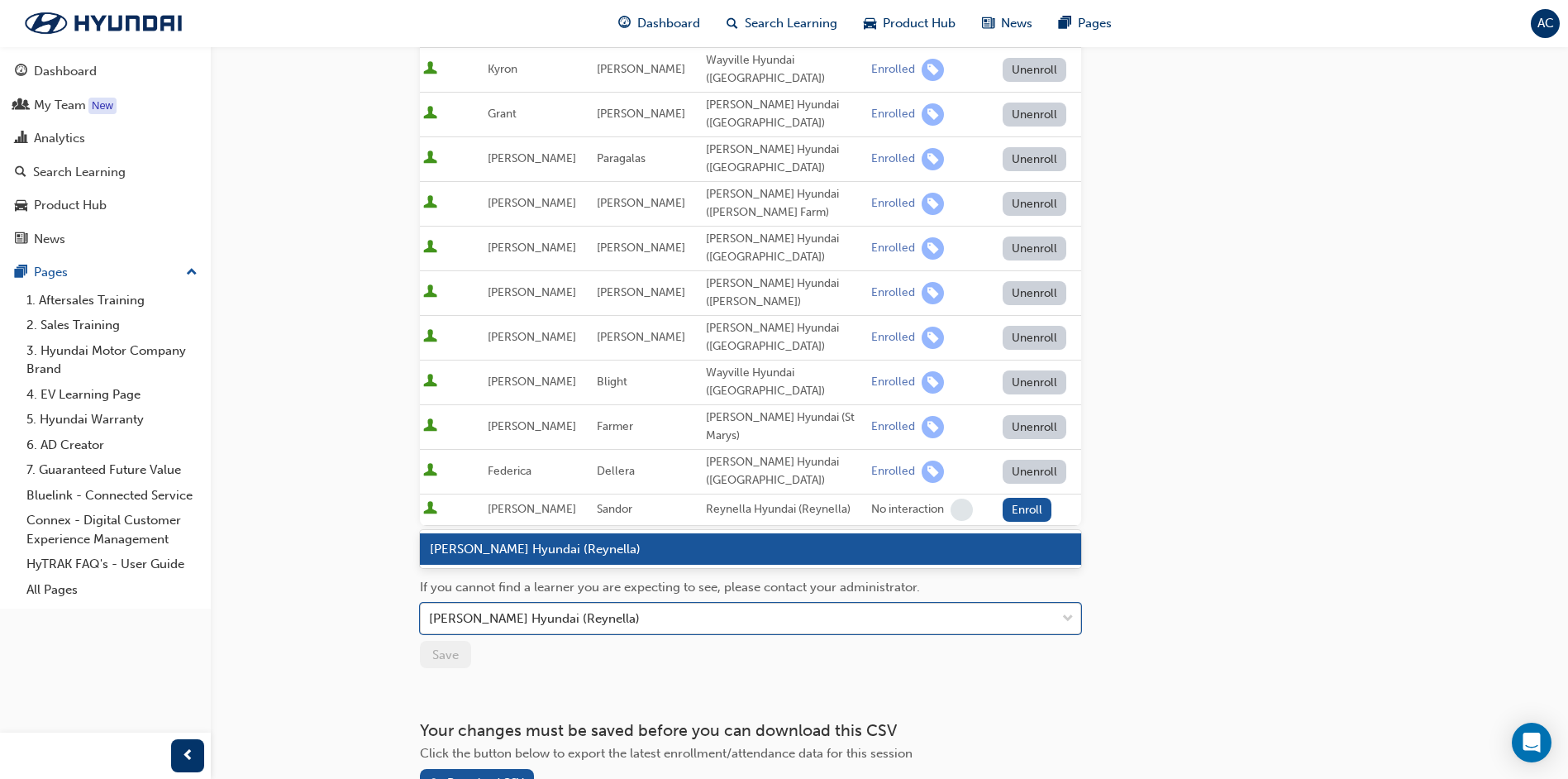
click at [639, 609] on div "Emma Sandor - Reynella Hyundai (Reynella)" at bounding box center [535, 618] width 211 height 19
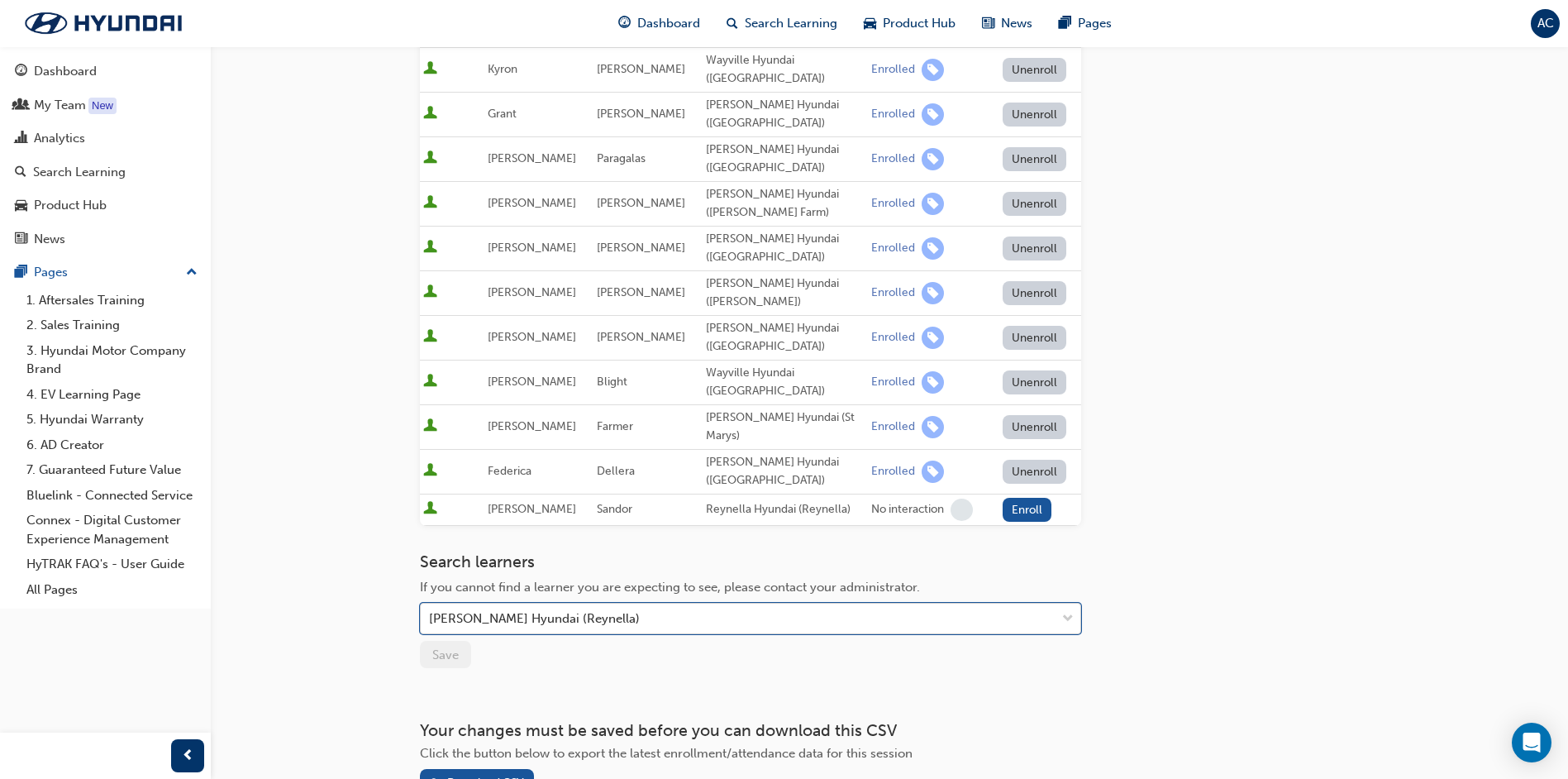
drag, startPoint x: 667, startPoint y: 500, endPoint x: 634, endPoint y: 503, distance: 33.1
click at [634, 605] on div "Emma Sandor - Reynella Hyundai (Reynella)" at bounding box center [739, 619] width 635 height 29
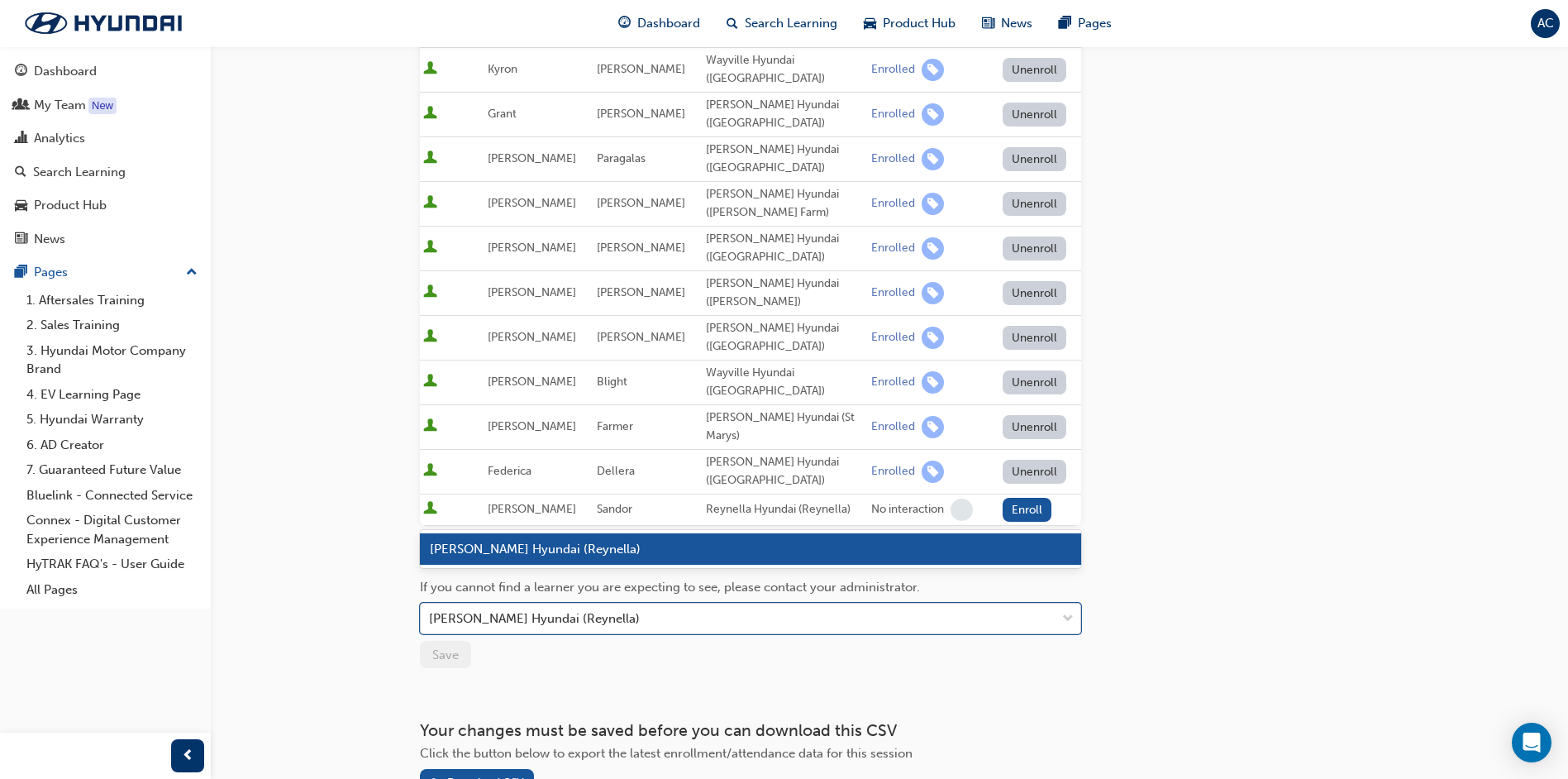
click at [723, 605] on div "Emma Sandor - Reynella Hyundai (Reynella)" at bounding box center [739, 619] width 635 height 29
click at [1007, 497] on button "Enroll" at bounding box center [1028, 509] width 50 height 24
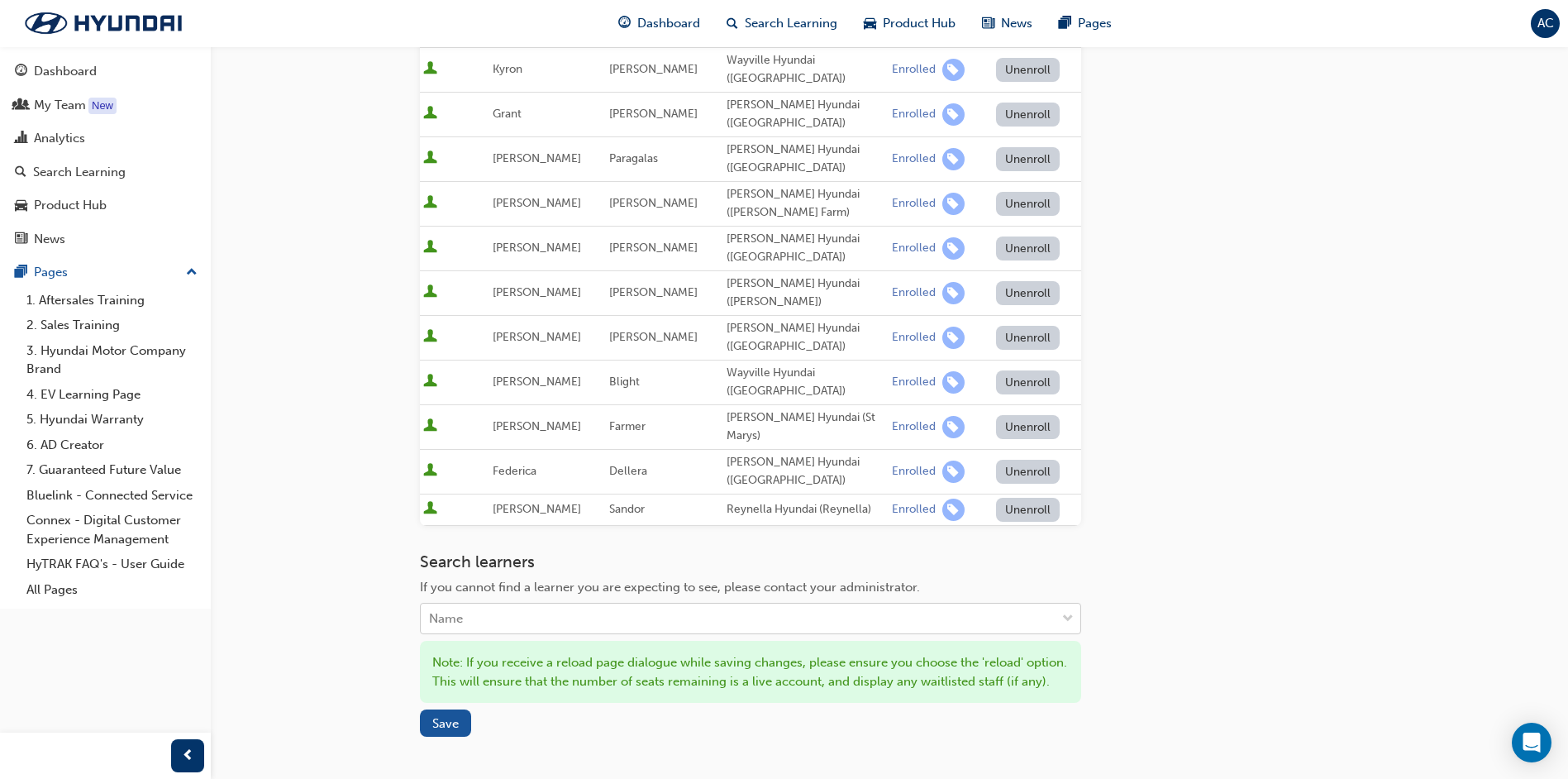
click at [453, 609] on div "Name" at bounding box center [446, 618] width 34 height 19
type input "marcus"
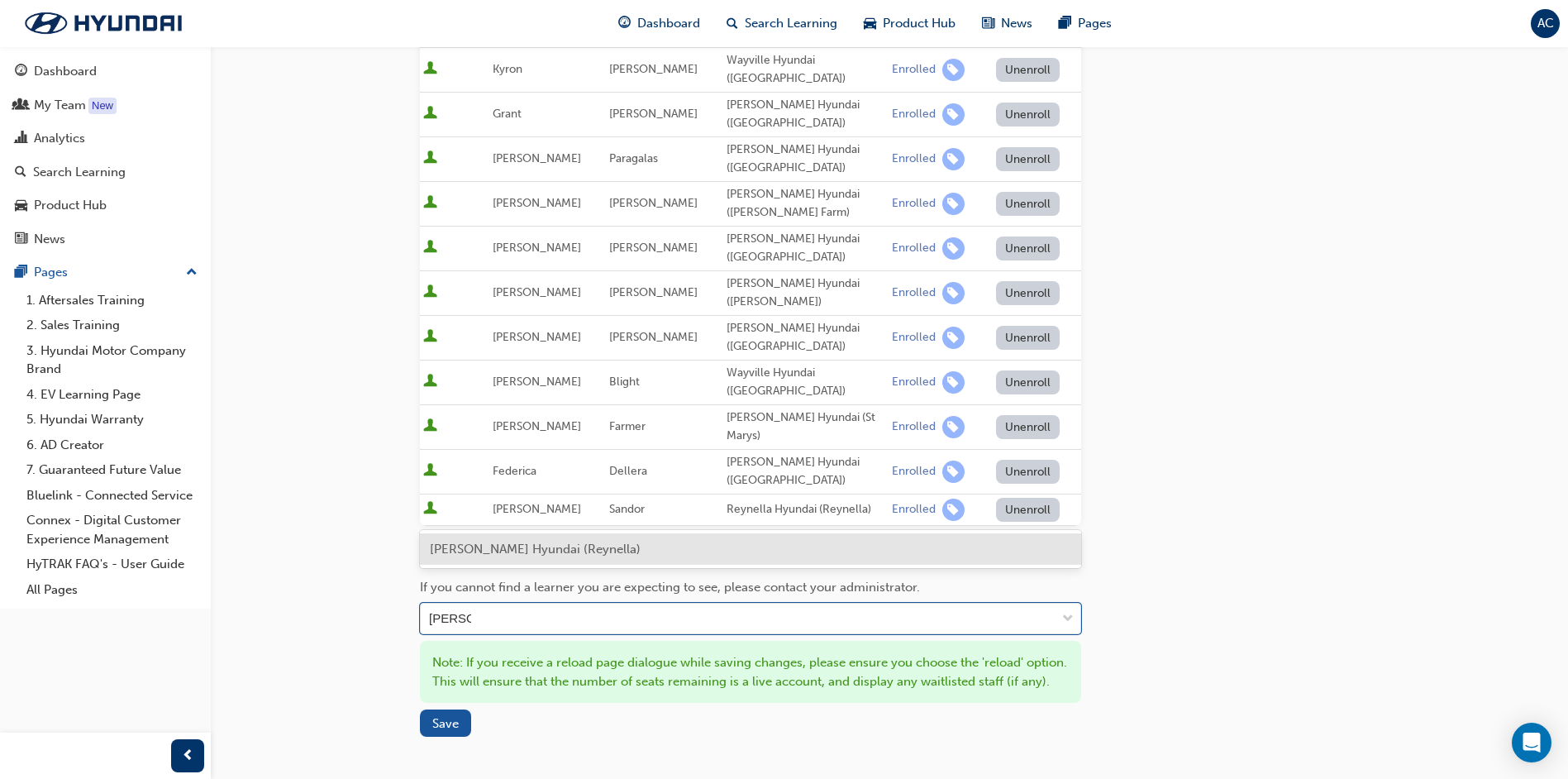
click at [484, 548] on span "Marcus Debenedictis - Reynella Hyundai (Reynella)" at bounding box center [536, 549] width 211 height 15
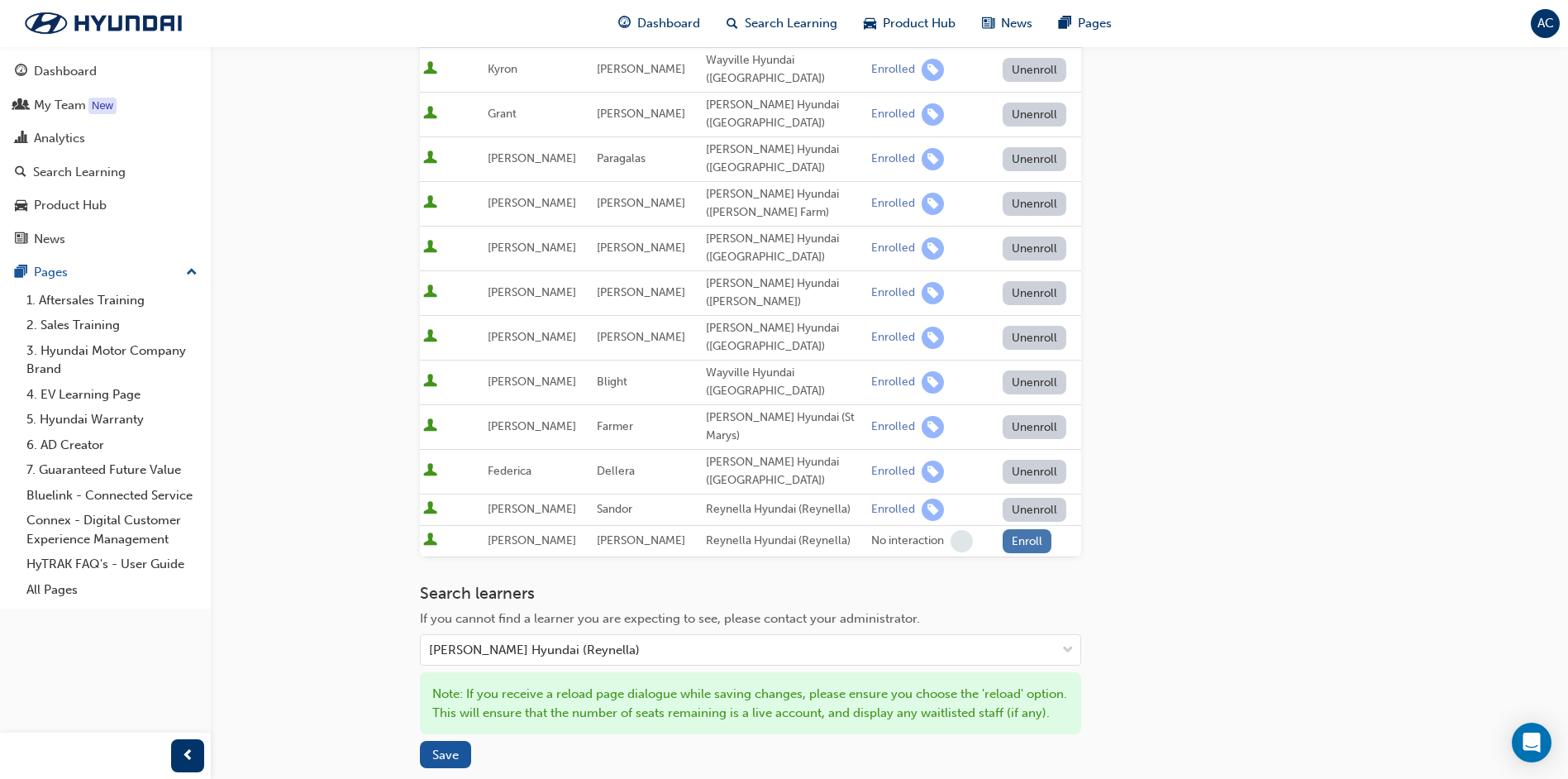
click at [1026, 529] on button "Enroll" at bounding box center [1028, 541] width 50 height 24
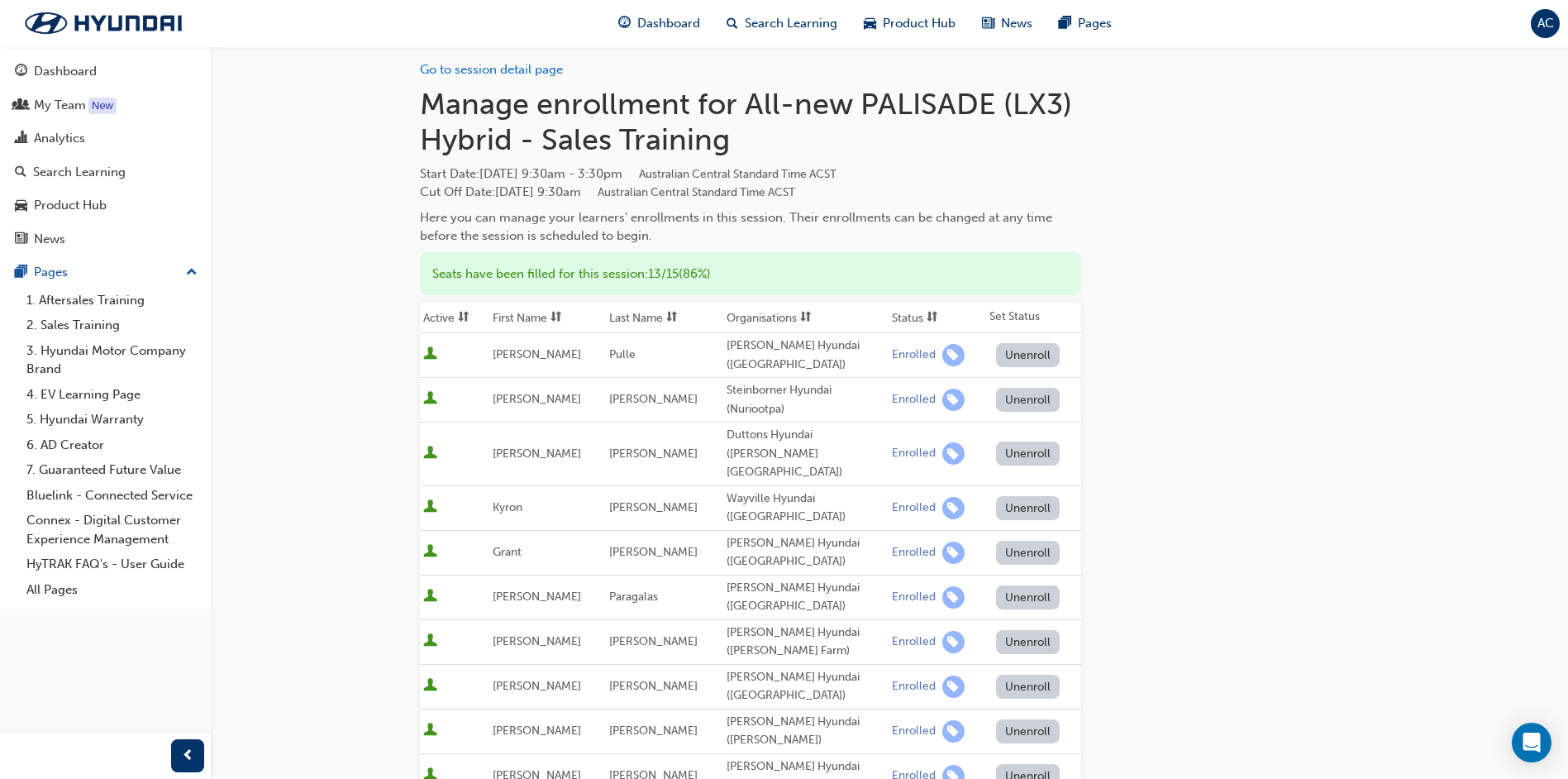
scroll to position [0, 0]
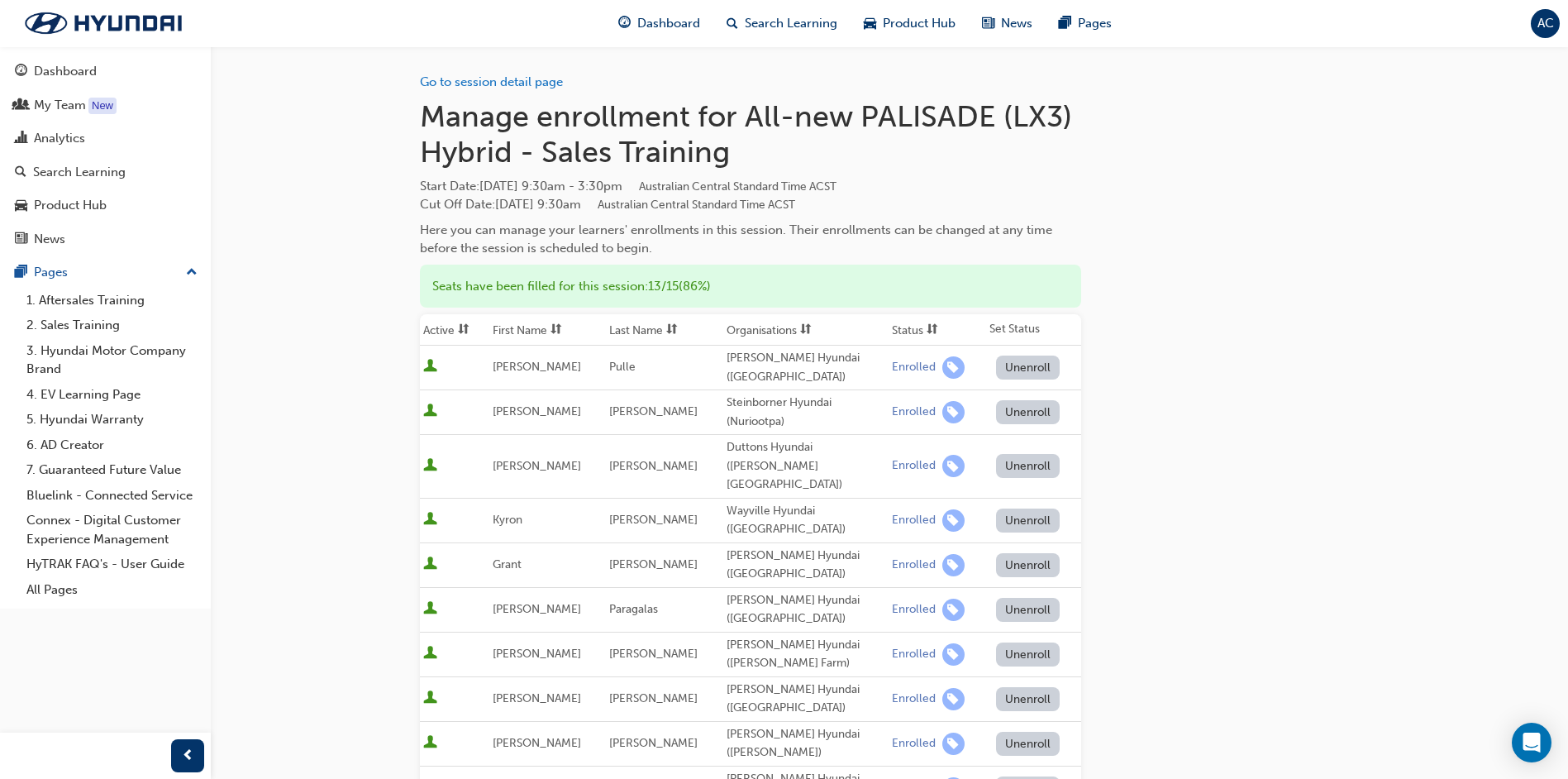
click at [594, 281] on div "Seats have been filled for this session : 13 / 15 ( 86% )" at bounding box center [751, 286] width 662 height 44
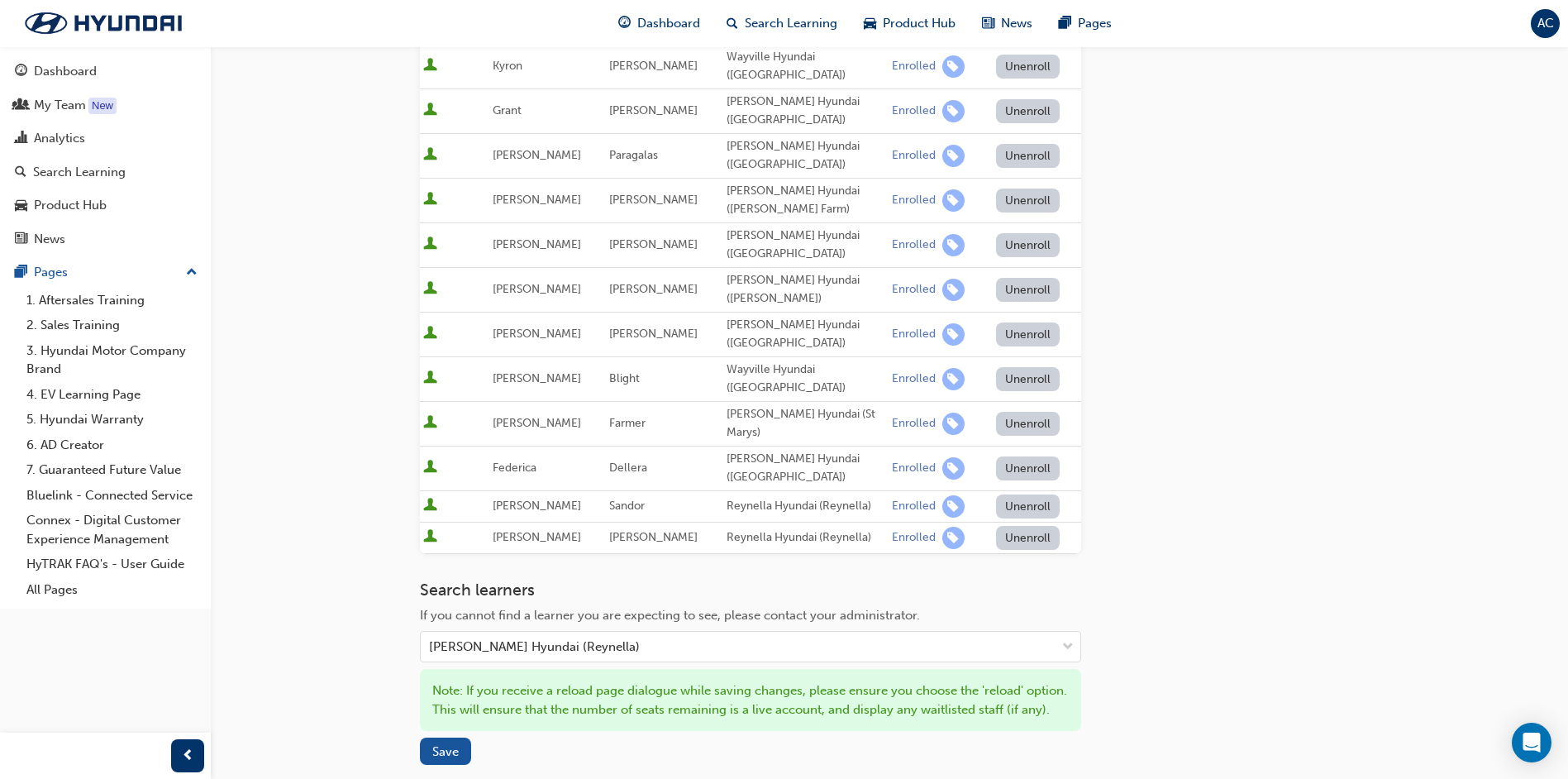
scroll to position [570, 0]
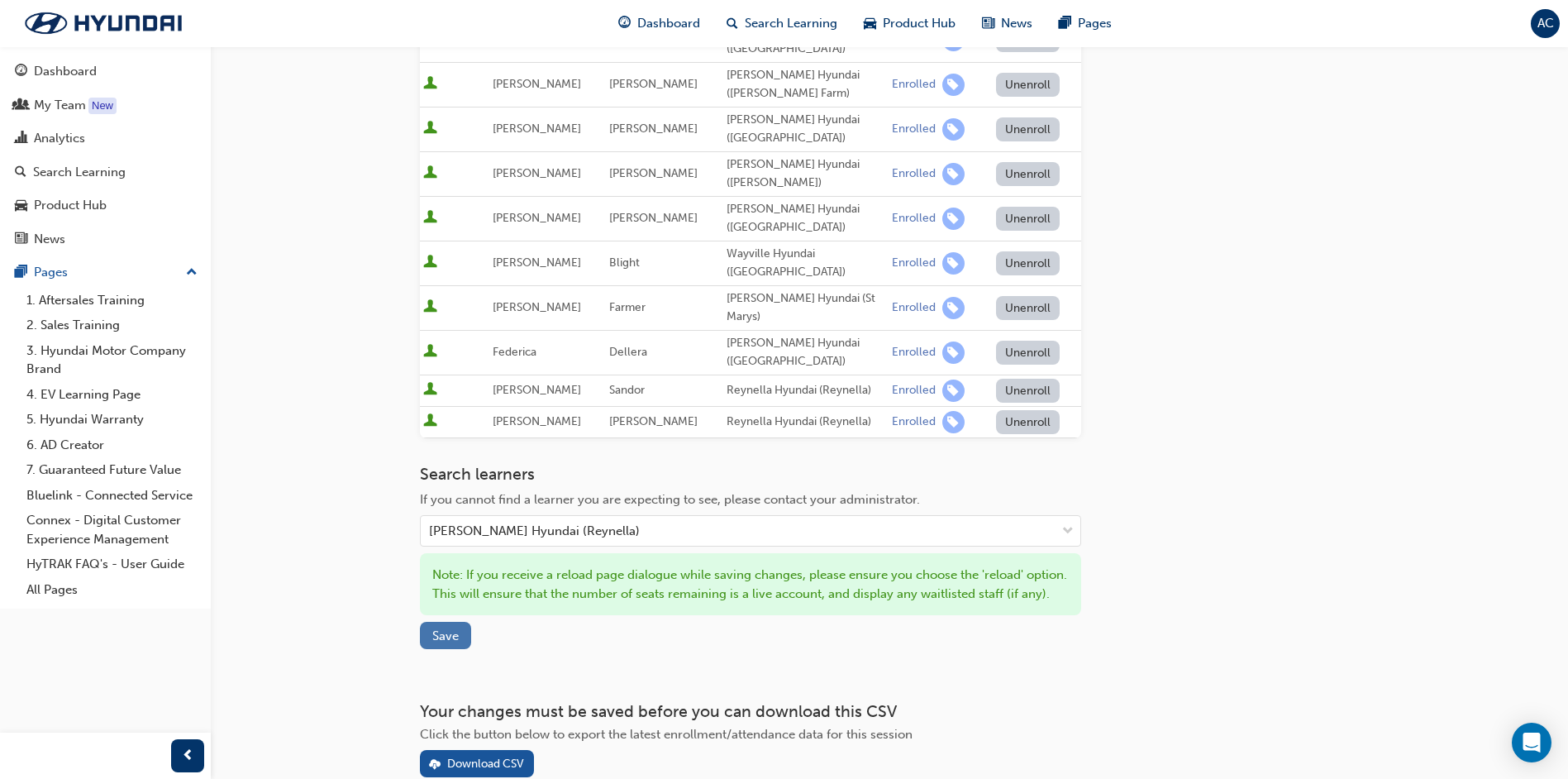
click at [452, 622] on button "Save" at bounding box center [446, 636] width 51 height 28
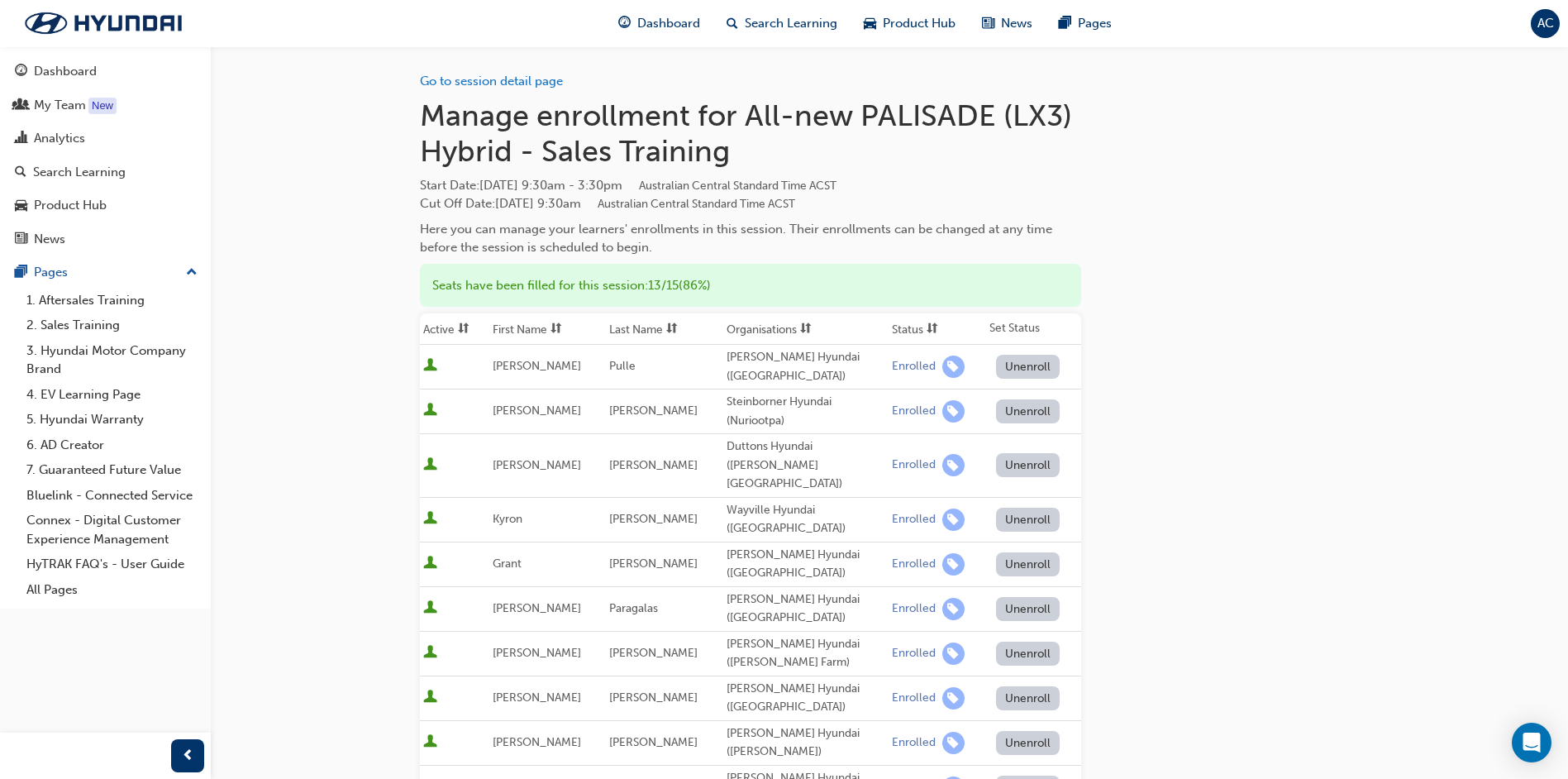
scroll to position [0, 0]
click at [660, 243] on div "Here you can manage your learners' enrollments in this session. Their enrollmen…" at bounding box center [751, 239] width 662 height 38
click at [702, 151] on h1 "Manage enrollment for All-new PALISADE (LX3) Hybrid - Sales Training" at bounding box center [751, 134] width 662 height 72
drag, startPoint x: 702, startPoint y: 151, endPoint x: 692, endPoint y: 154, distance: 10.4
click at [692, 154] on h1 "Manage enrollment for All-new PALISADE (LX3) Hybrid - Sales Training" at bounding box center [751, 134] width 662 height 72
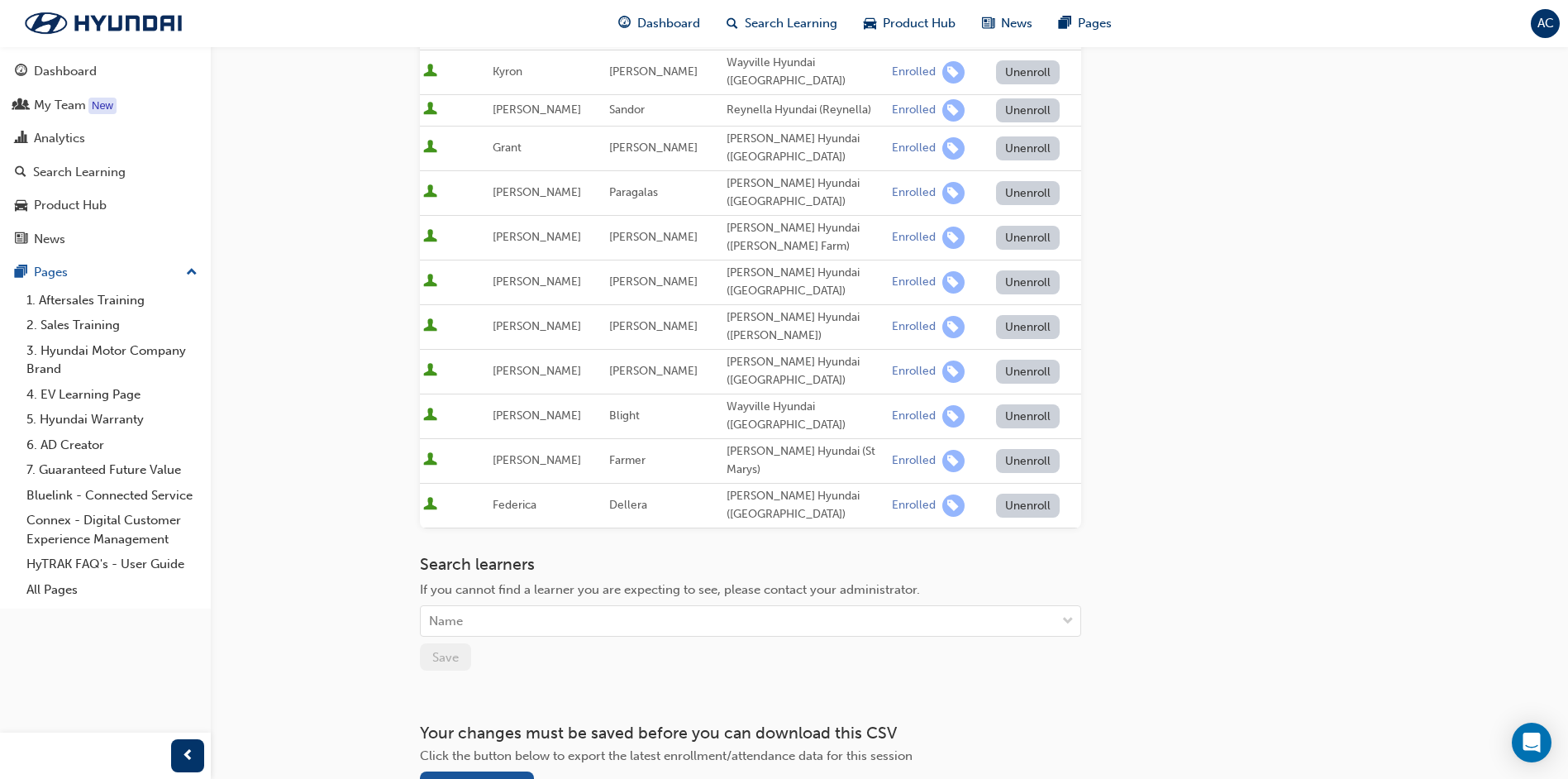
scroll to position [483, 0]
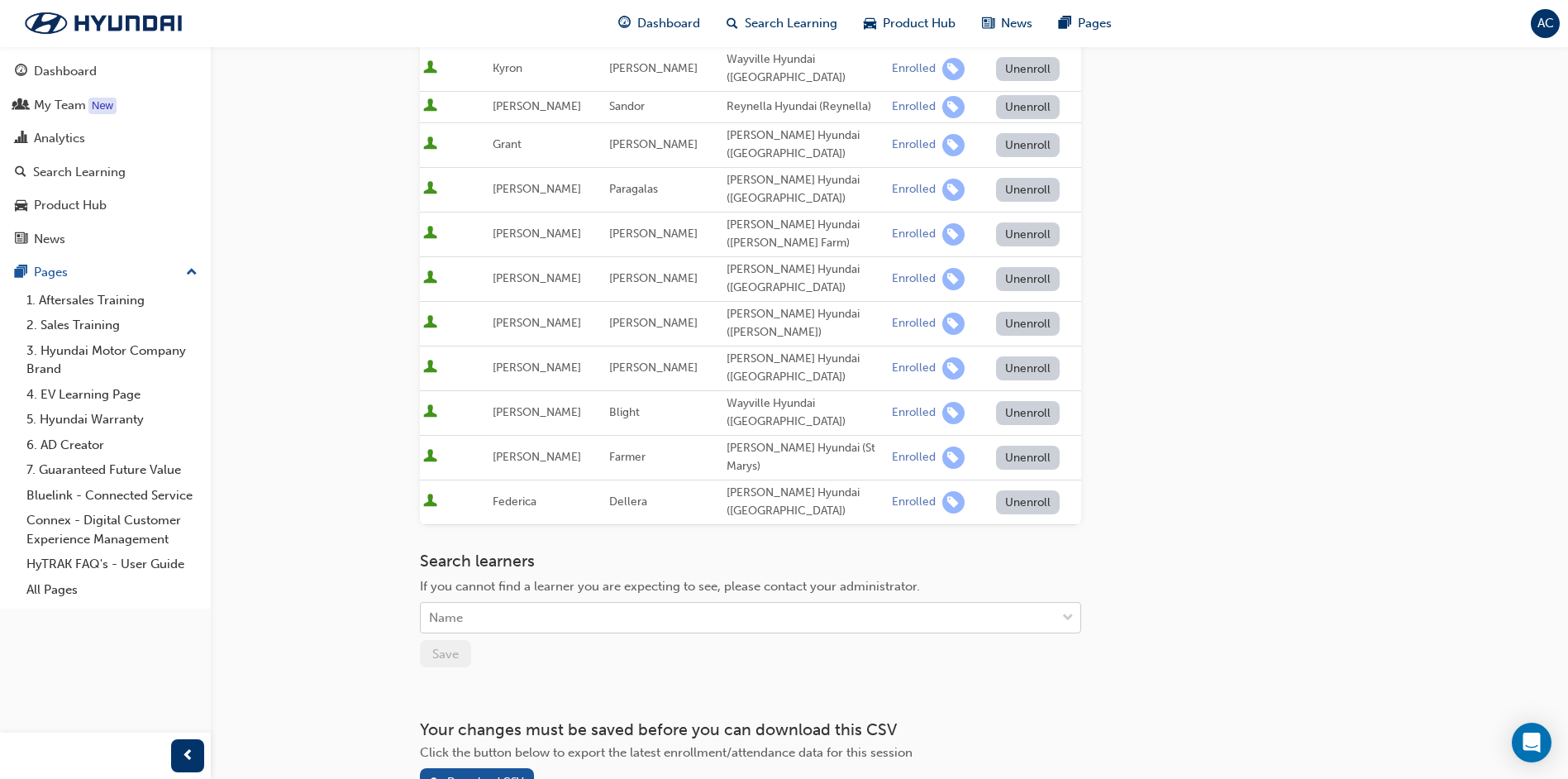
click at [528, 604] on div "Name" at bounding box center [739, 618] width 635 height 29
type input "[PERSON_NAME]"
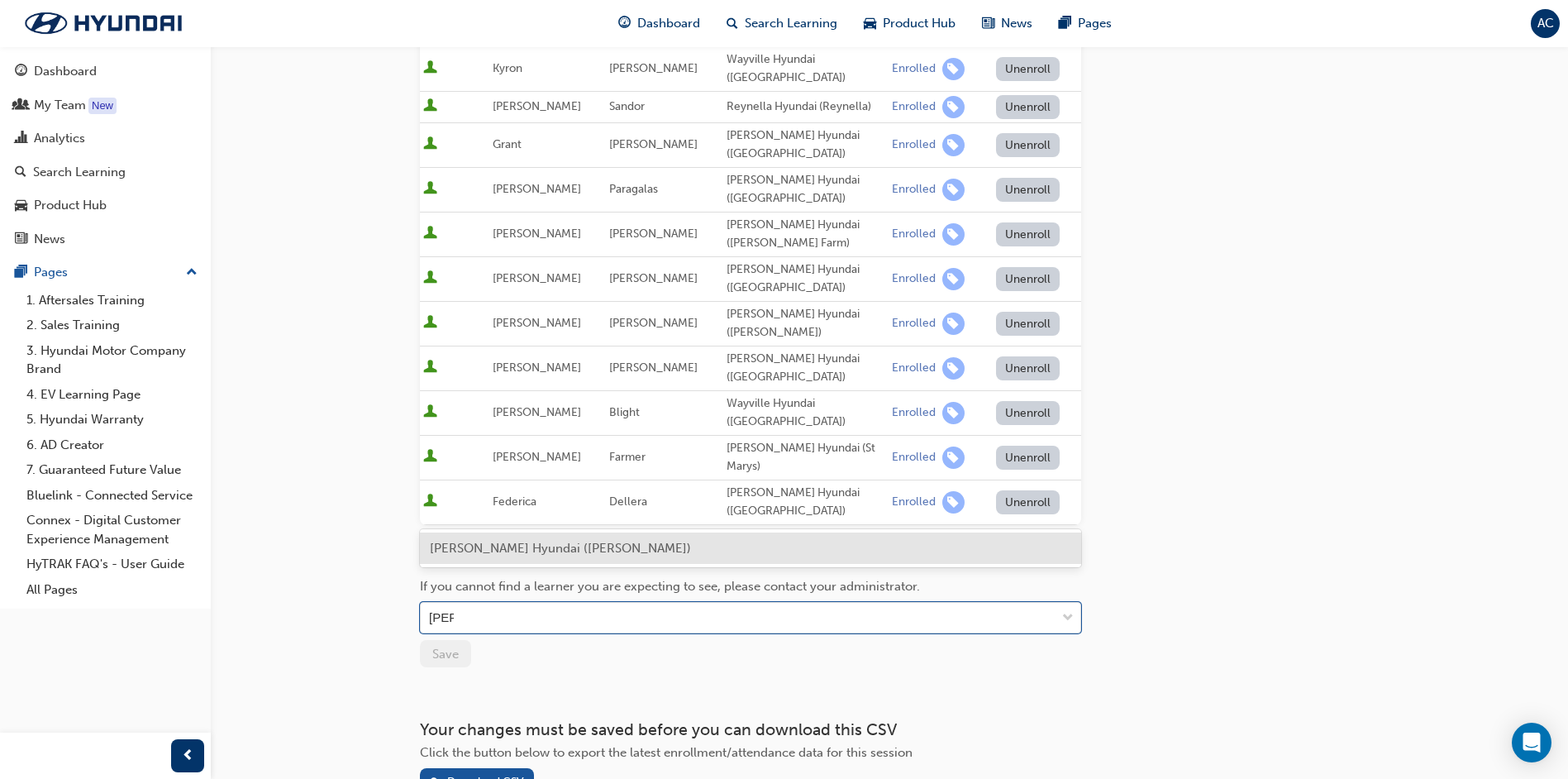
click at [533, 539] on div "[PERSON_NAME] Hyundai ([PERSON_NAME])" at bounding box center [751, 548] width 662 height 32
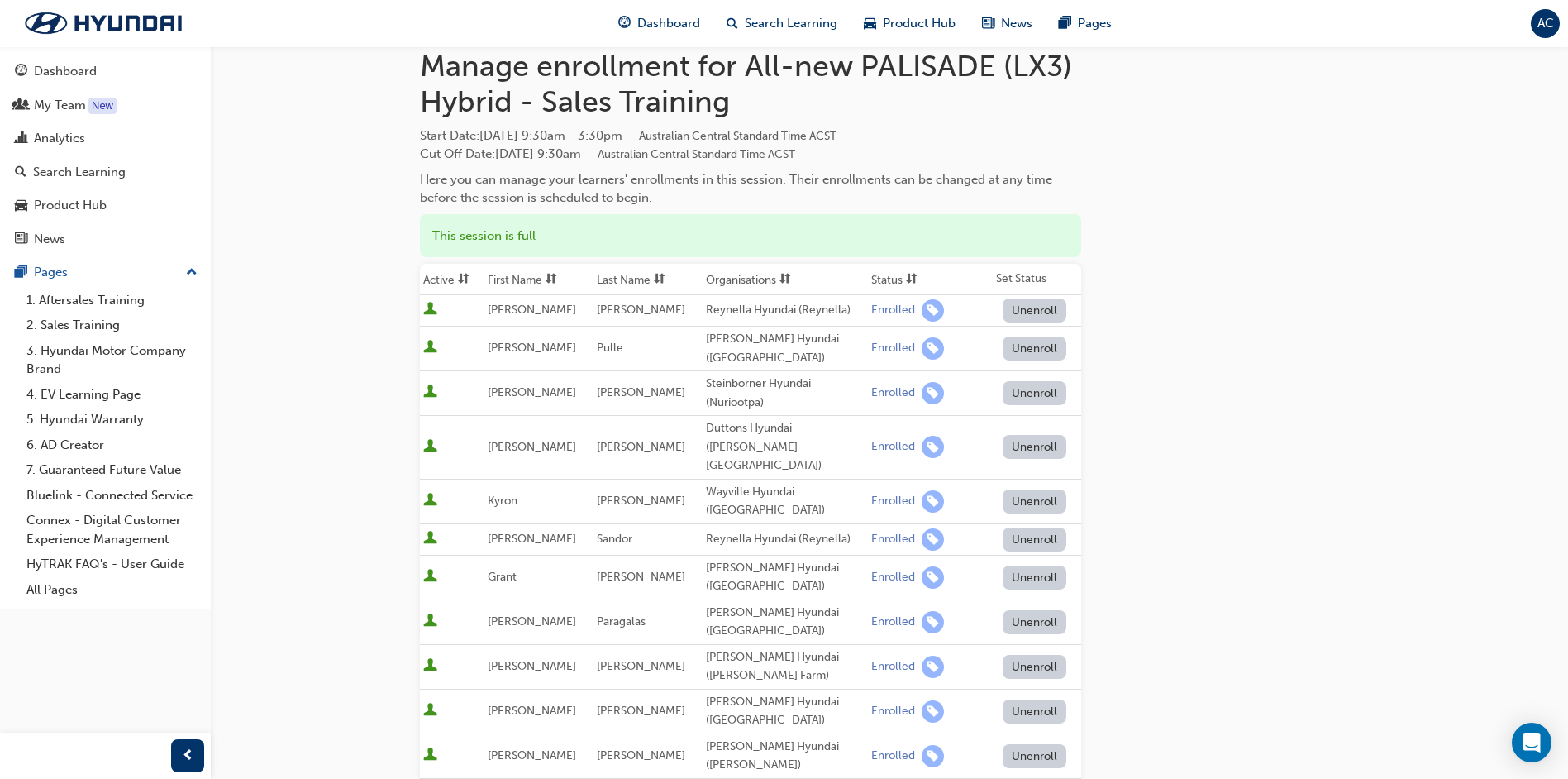
scroll to position [0, 0]
